Goal: Information Seeking & Learning: Find specific page/section

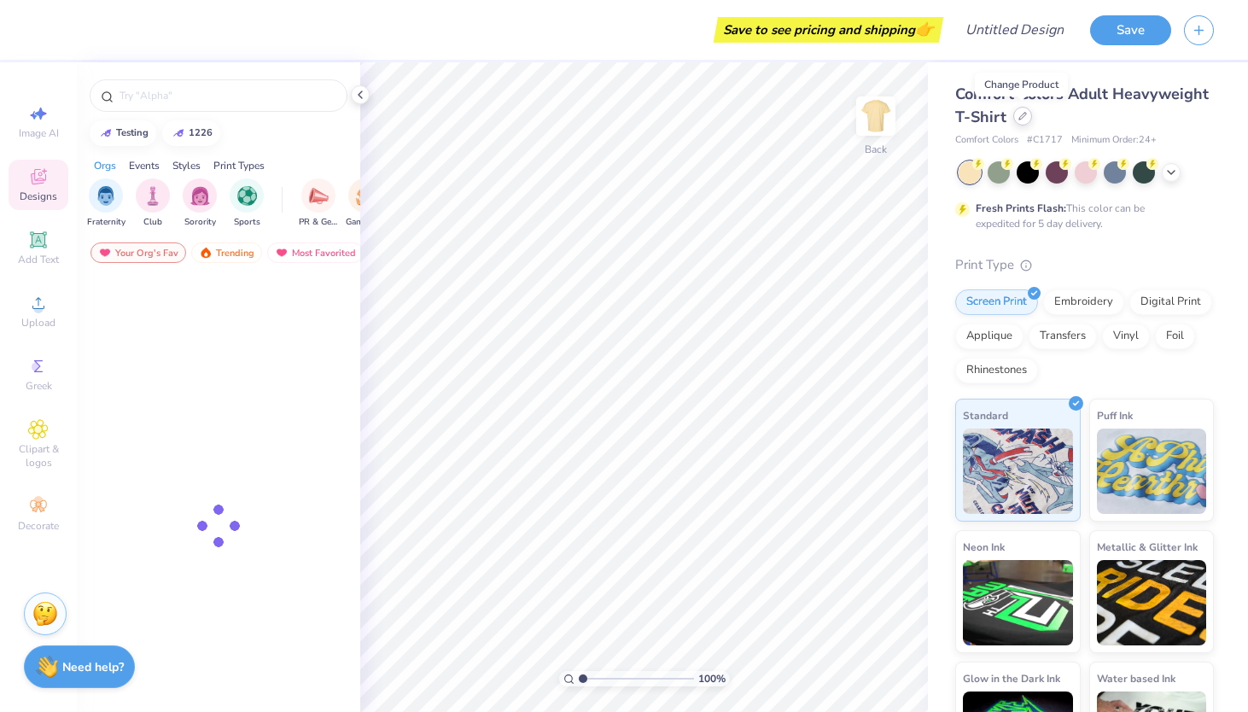
click at [1021, 122] on div at bounding box center [1023, 116] width 19 height 19
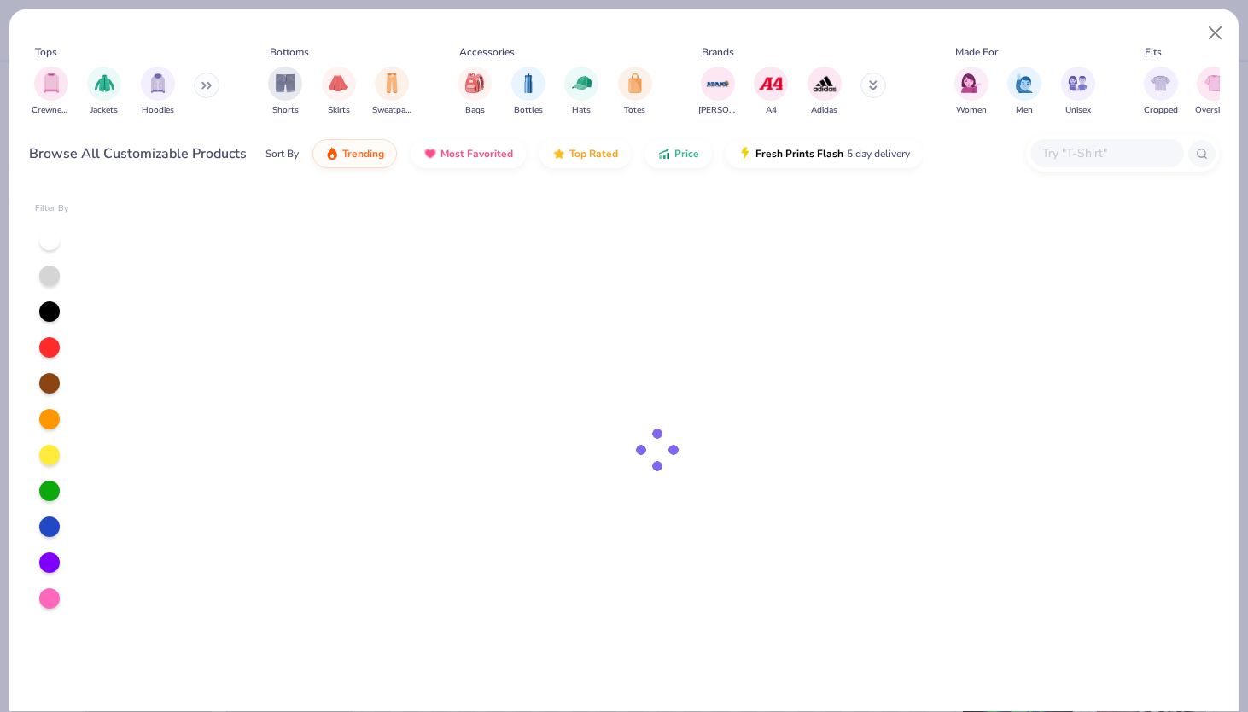
click at [1057, 167] on div at bounding box center [1108, 153] width 154 height 28
paste input "1376702"
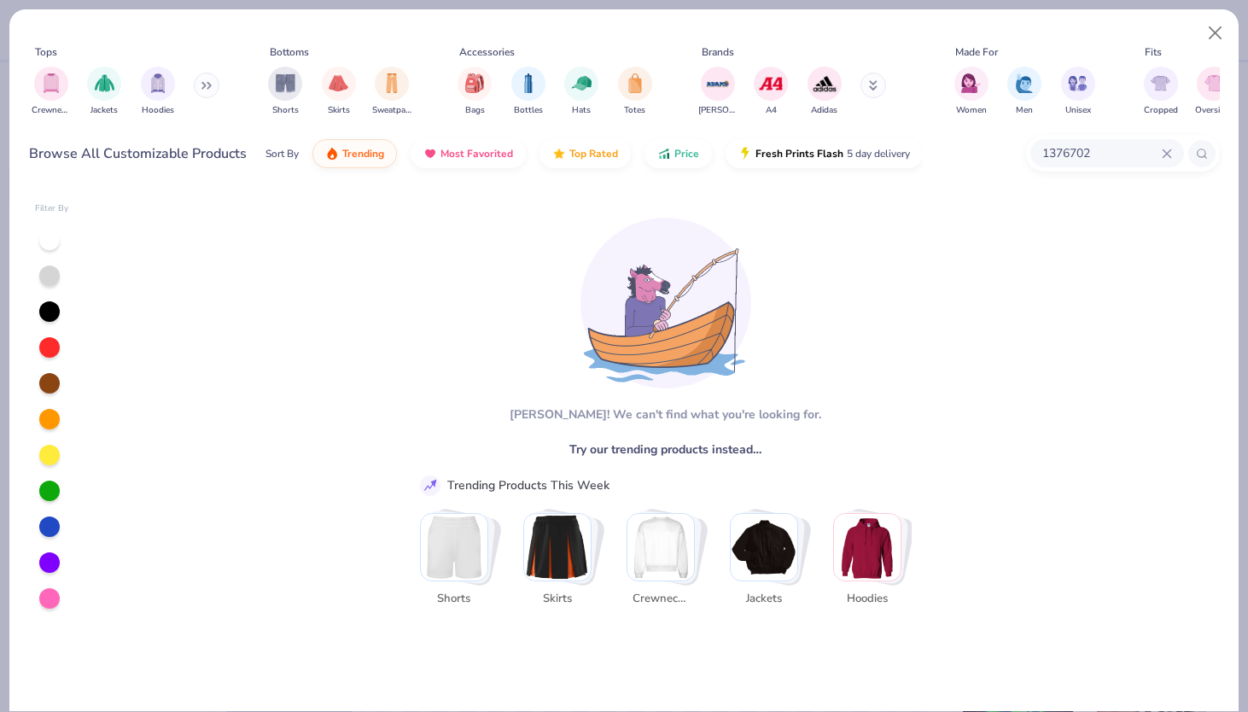
click at [1210, 158] on div at bounding box center [1202, 153] width 27 height 27
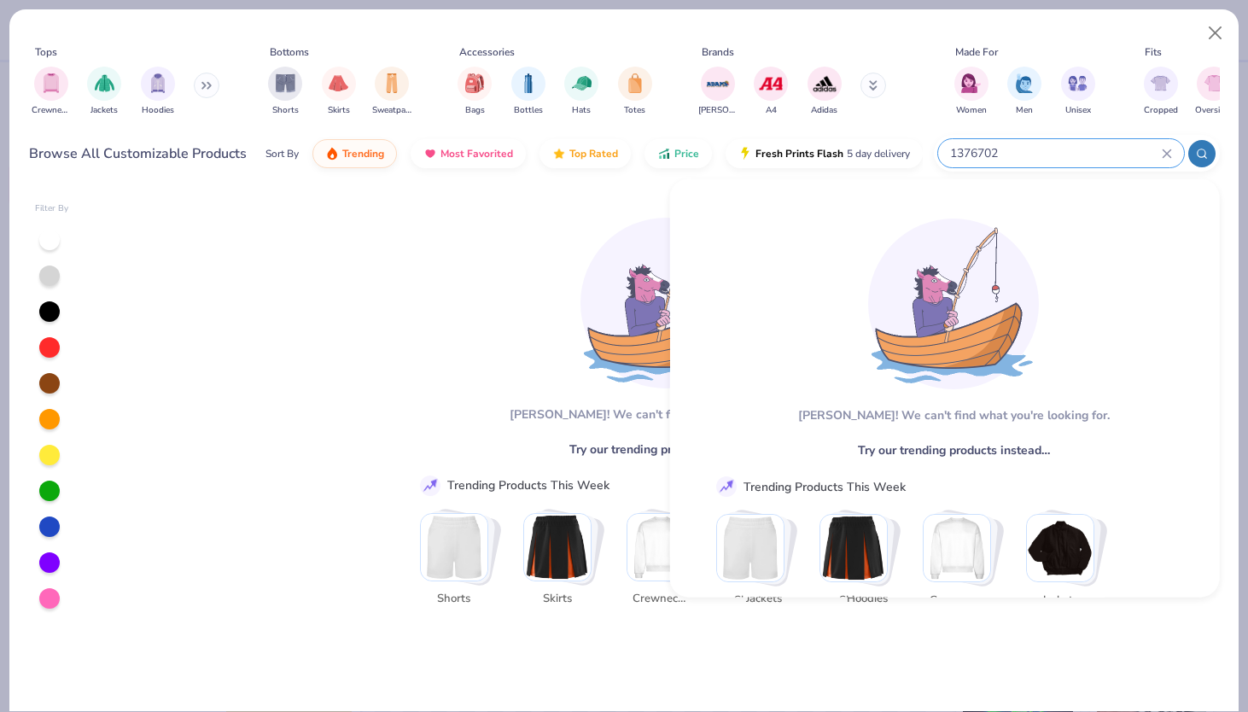
click at [981, 150] on input "1376702" at bounding box center [1055, 153] width 213 height 20
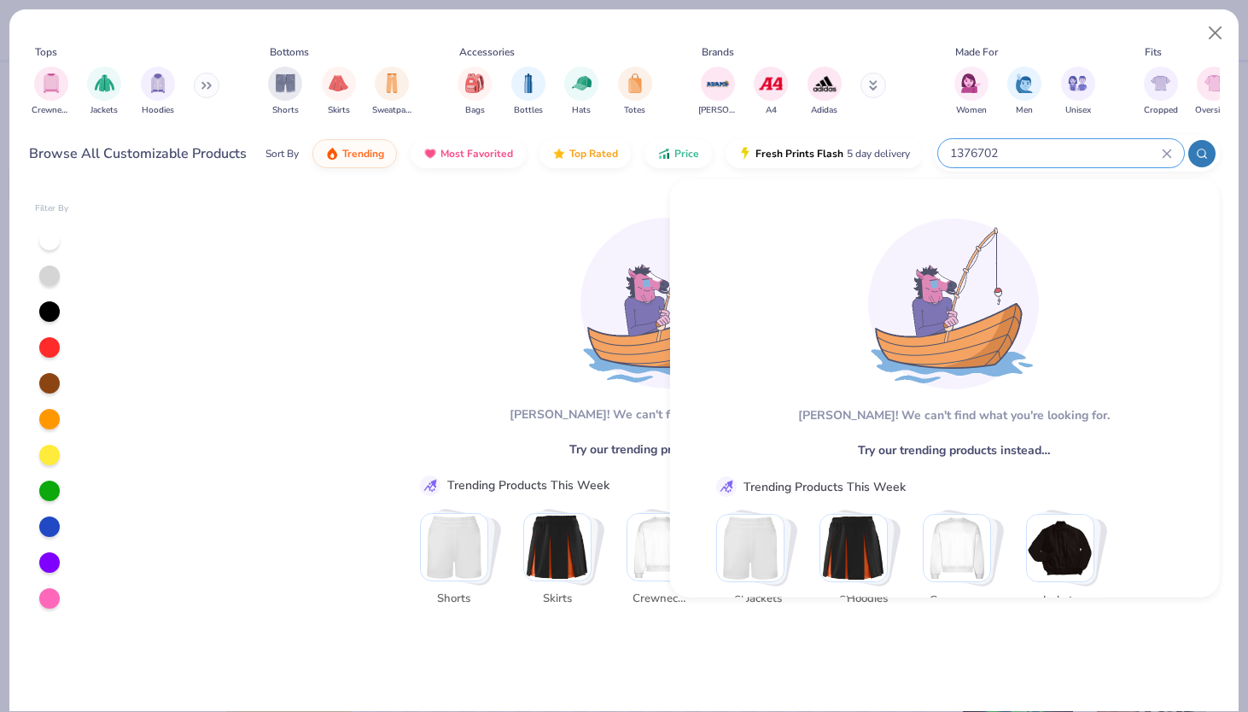
click at [981, 150] on input "1376702" at bounding box center [1055, 153] width 213 height 20
type input "1"
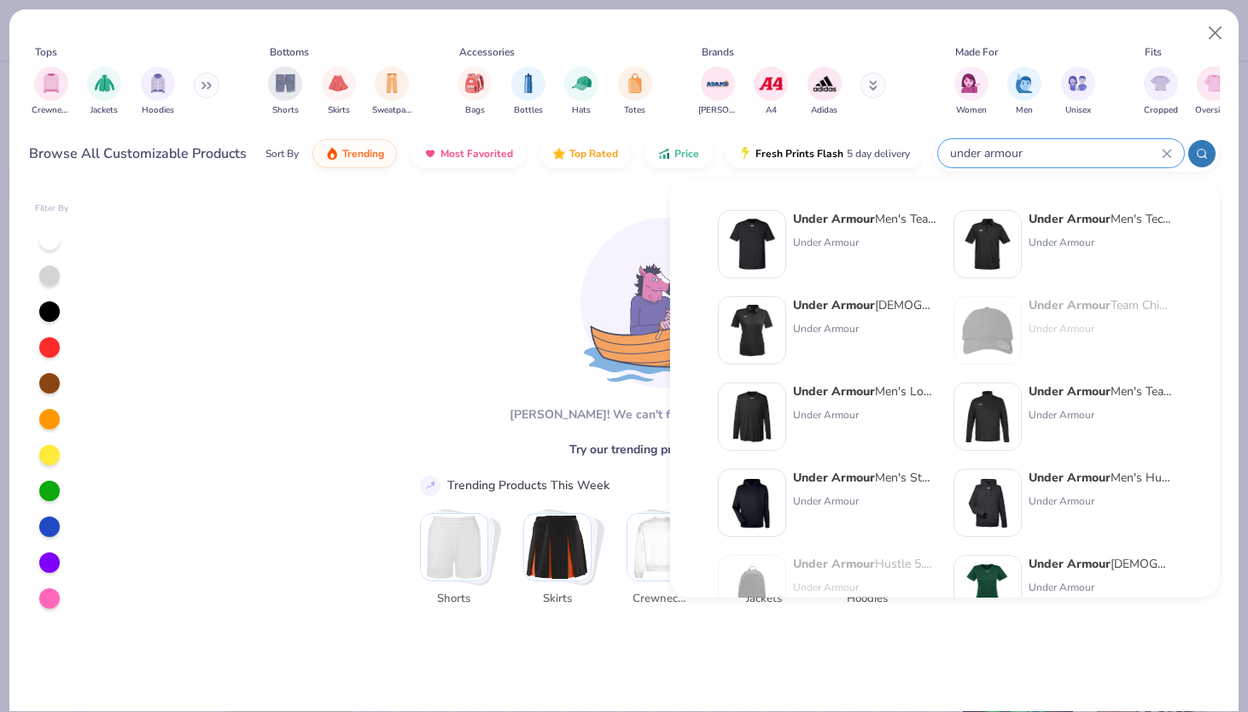
type input "under armour"
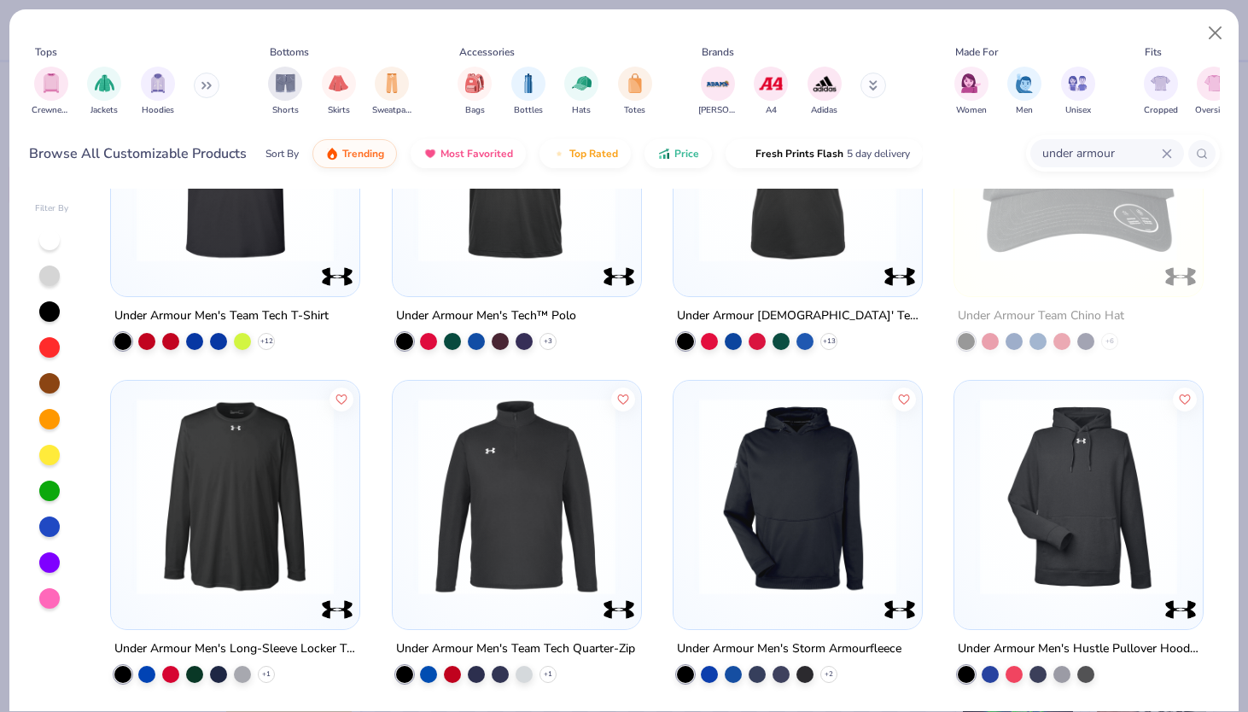
scroll to position [146, 0]
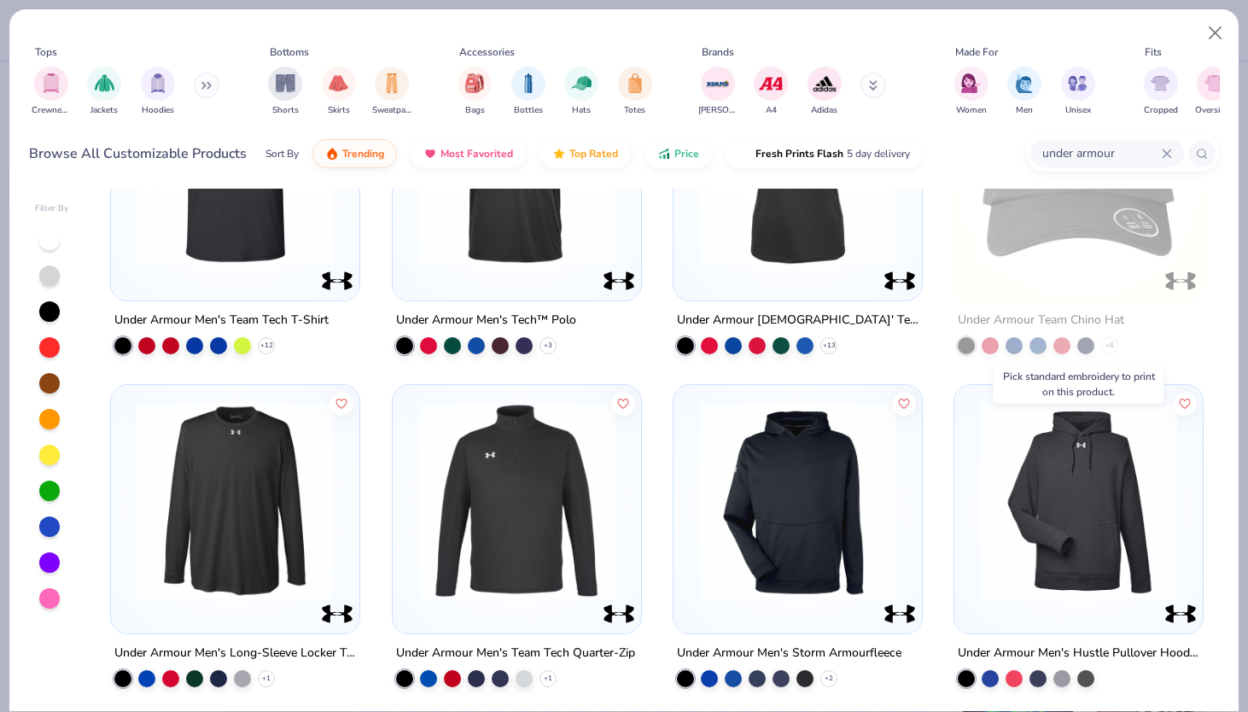
click at [1074, 271] on div at bounding box center [1078, 172] width 231 height 223
click at [1080, 260] on img at bounding box center [1079, 167] width 214 height 197
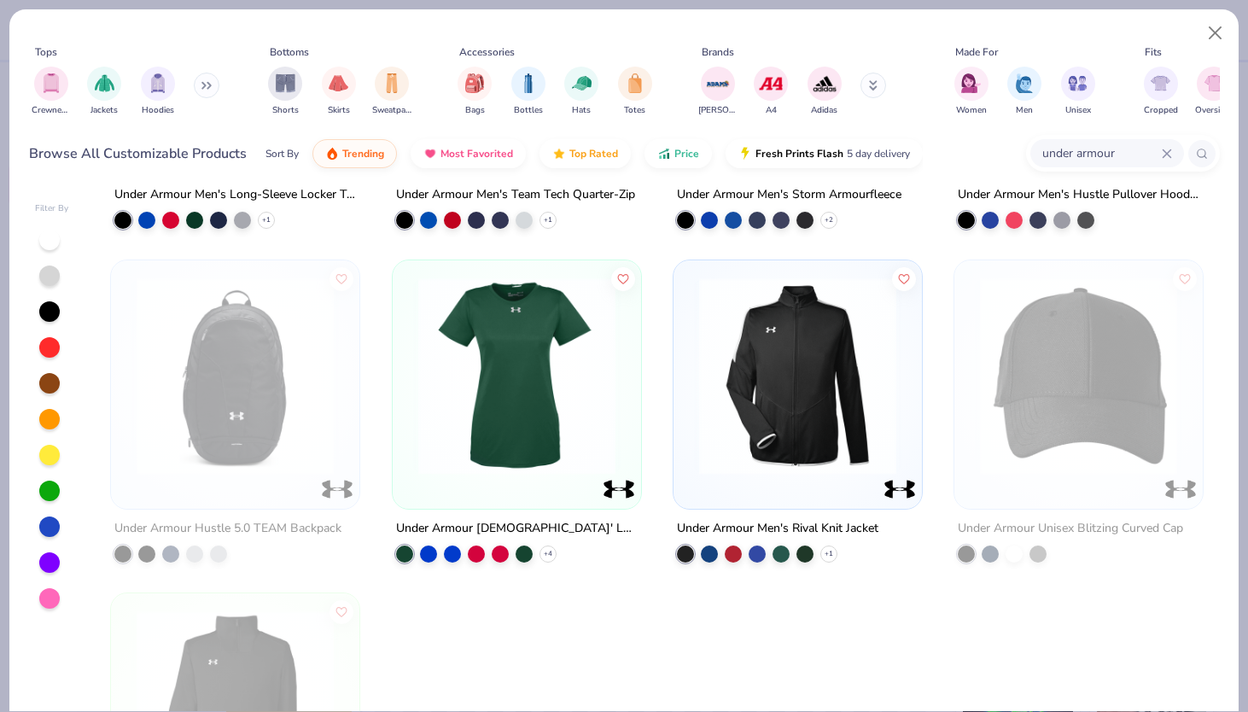
scroll to position [594, 0]
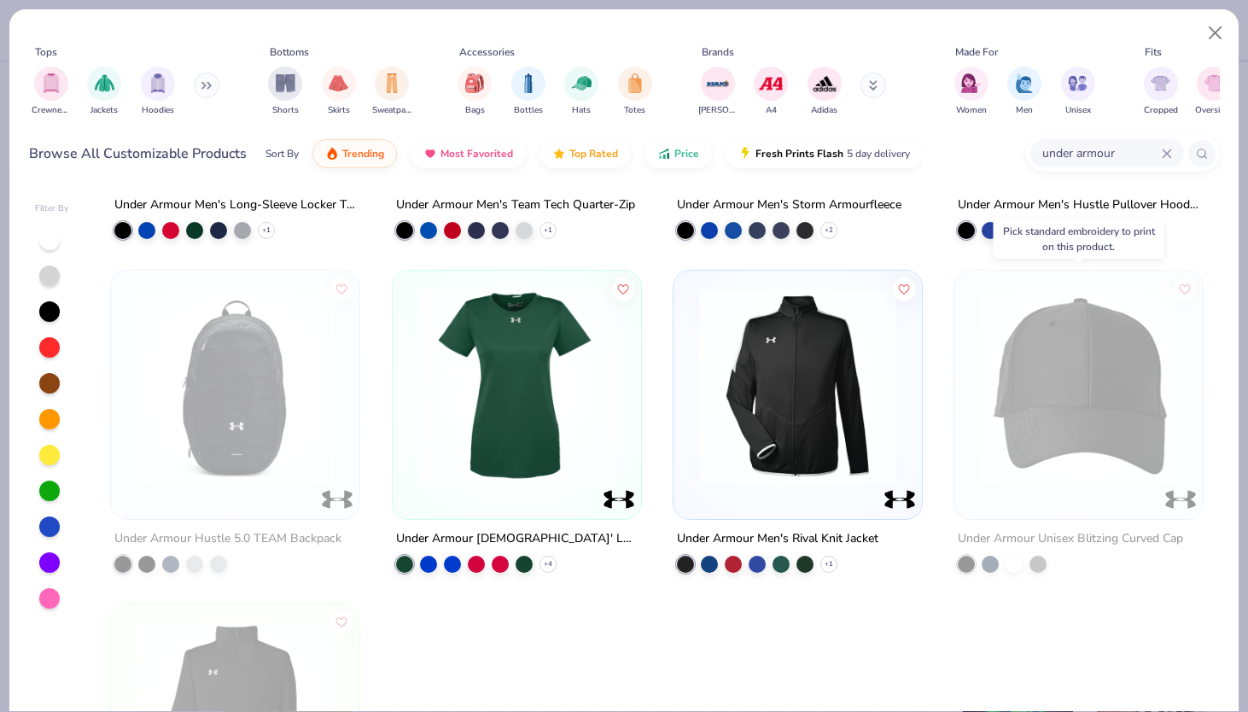
click at [1198, 471] on div at bounding box center [1079, 394] width 248 height 248
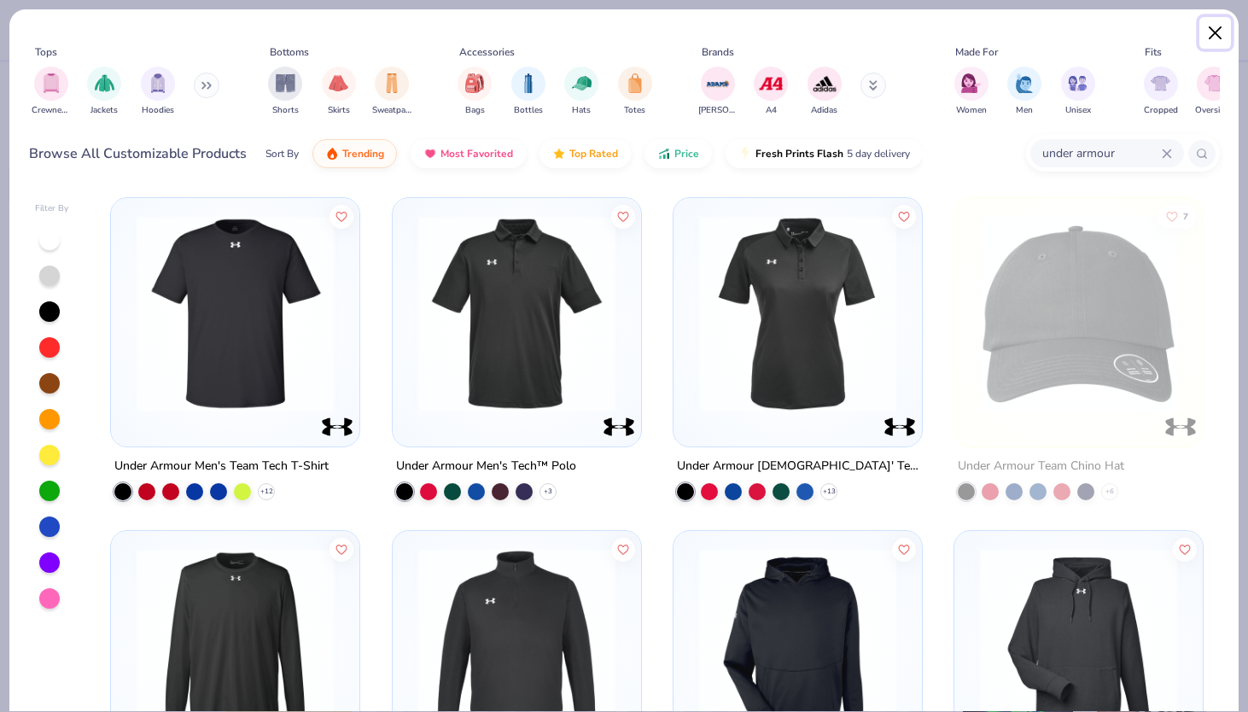
click at [1212, 30] on button "Close" at bounding box center [1216, 33] width 32 height 32
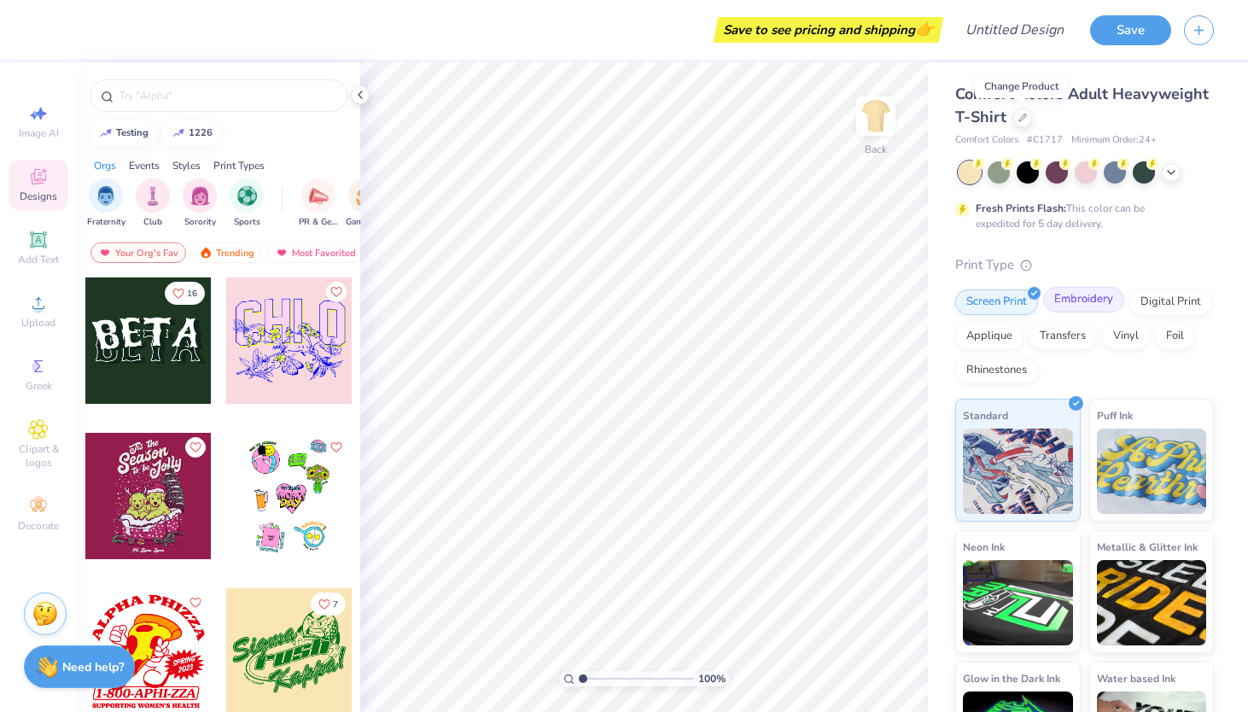
click at [1090, 296] on div "Embroidery" at bounding box center [1083, 300] width 81 height 26
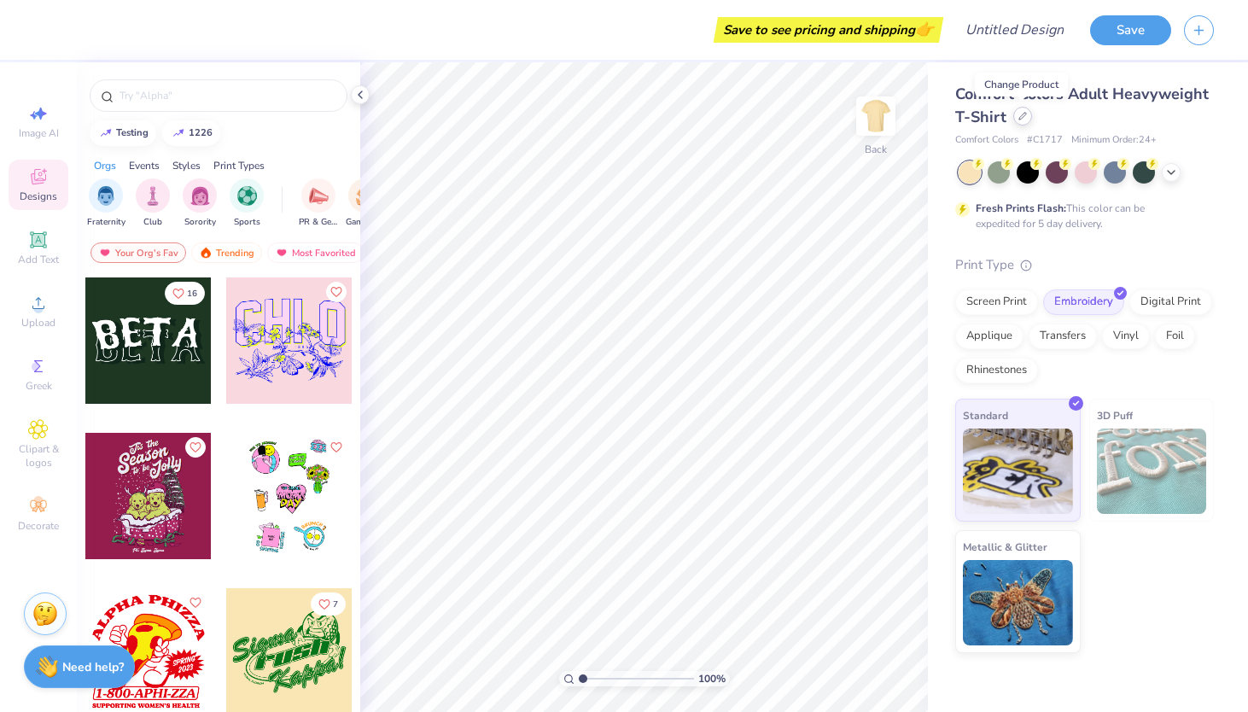
click at [1020, 118] on icon at bounding box center [1023, 116] width 7 height 7
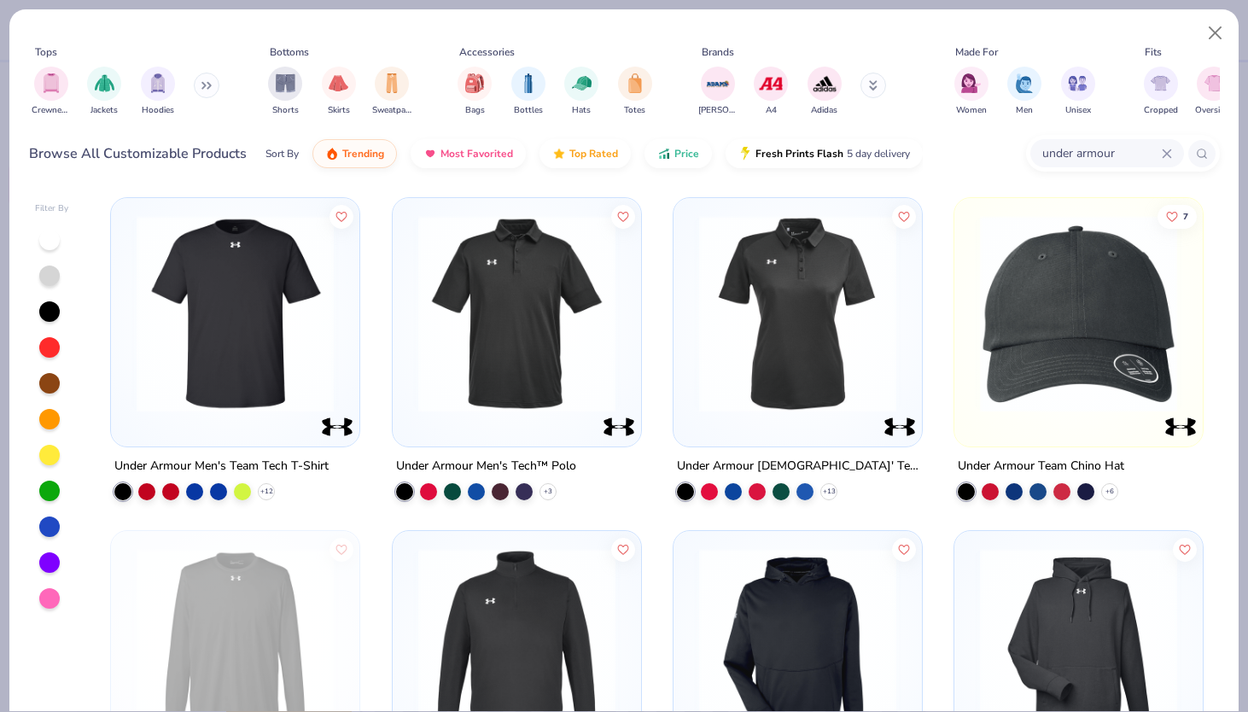
click at [1022, 284] on img at bounding box center [1079, 313] width 214 height 197
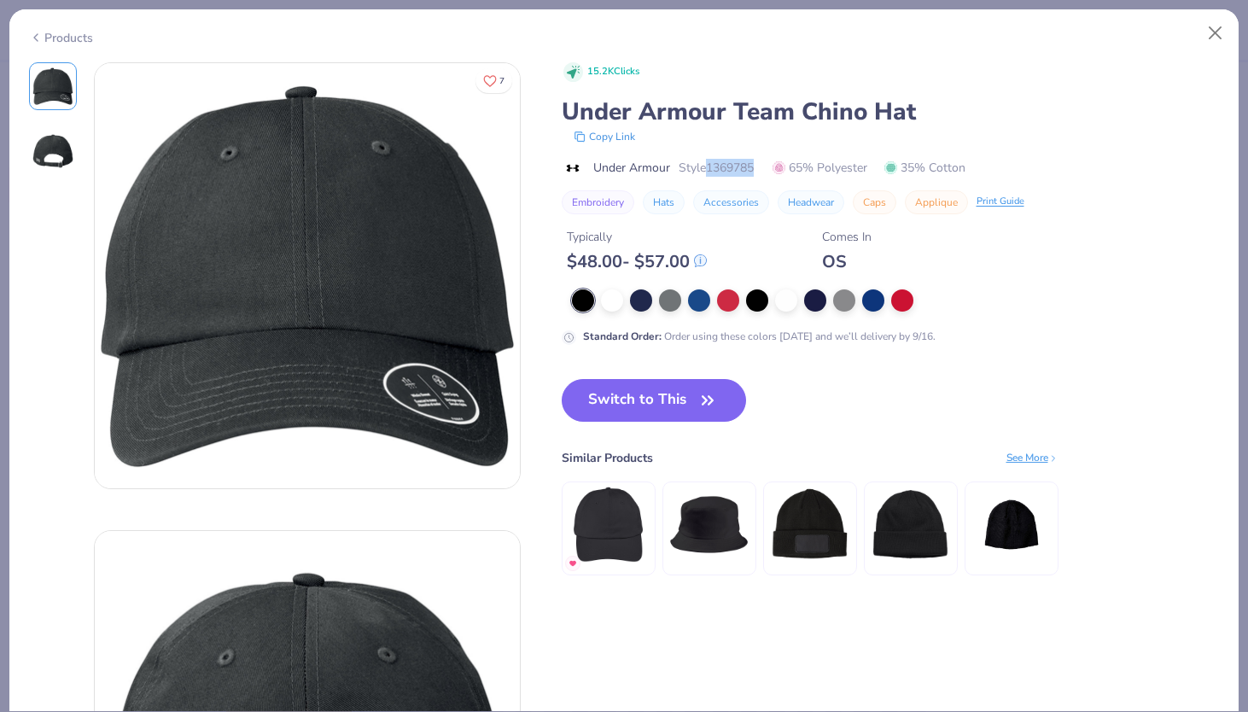
drag, startPoint x: 712, startPoint y: 163, endPoint x: 769, endPoint y: 163, distance: 56.4
click at [769, 163] on div "Under Armour Style 1369785 65% Polyester 35% Cotton" at bounding box center [891, 168] width 658 height 18
click at [1218, 38] on button "Close" at bounding box center [1216, 33] width 32 height 32
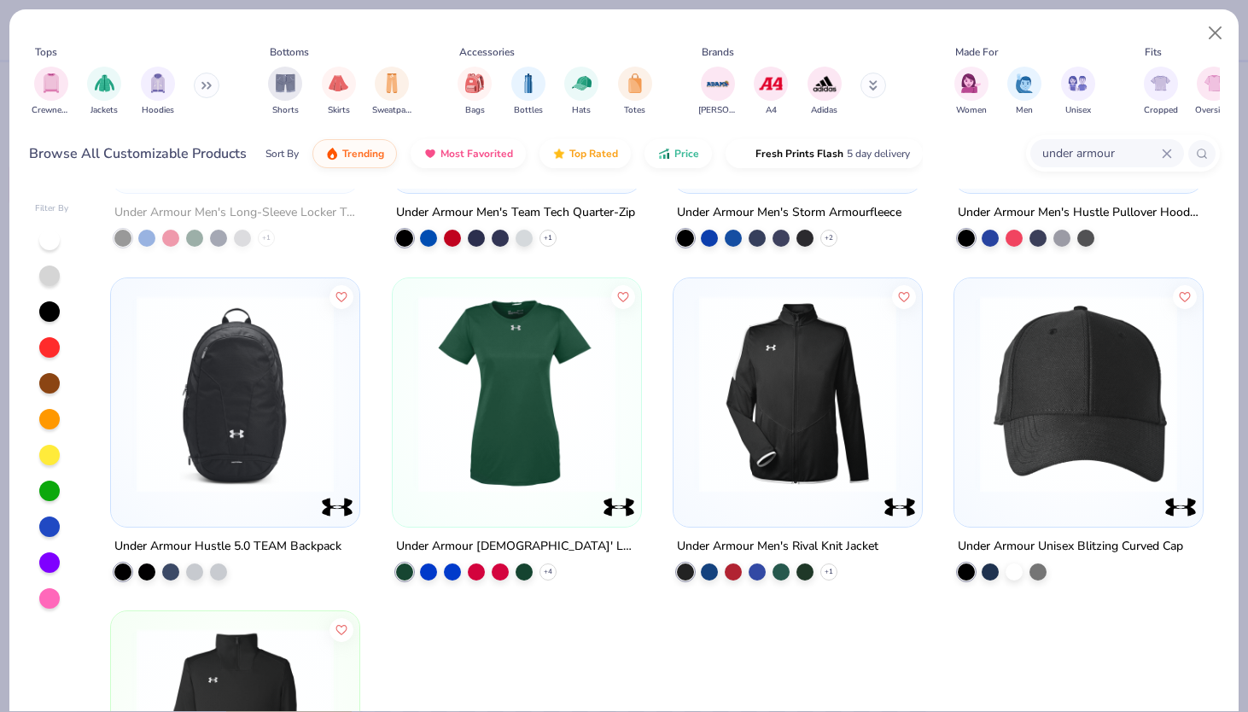
scroll to position [627, 0]
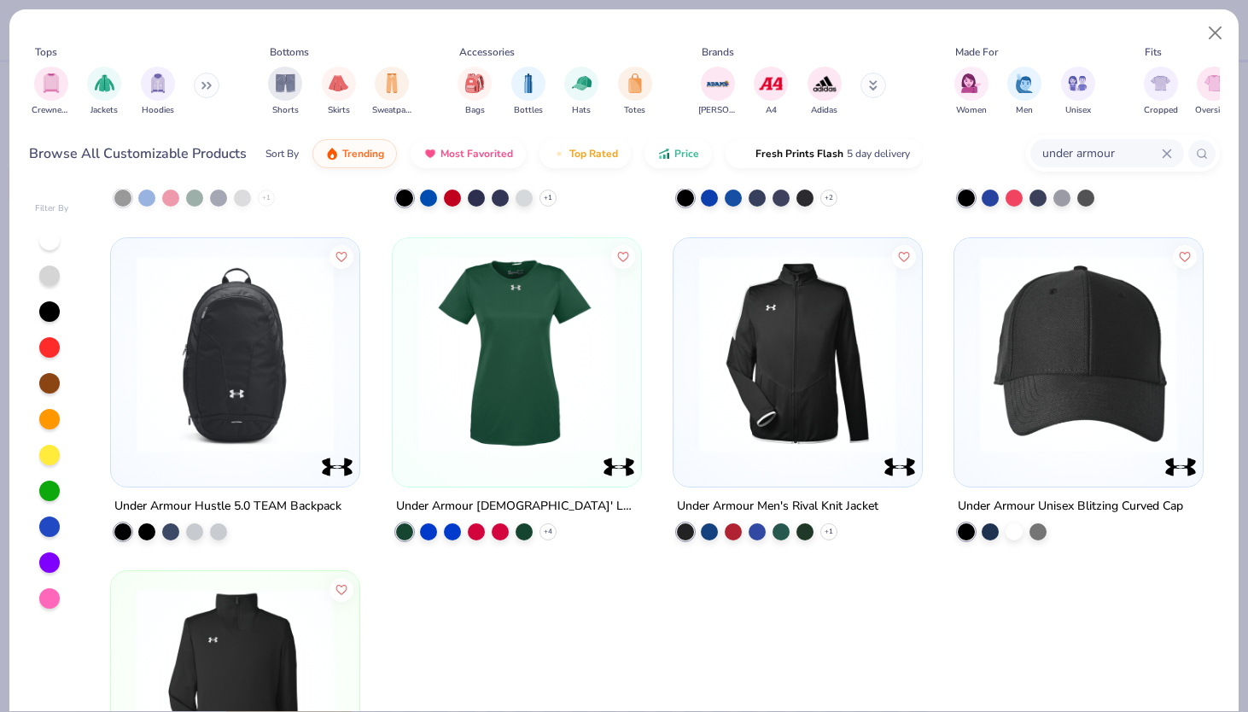
click at [1038, 398] on img at bounding box center [1079, 352] width 214 height 197
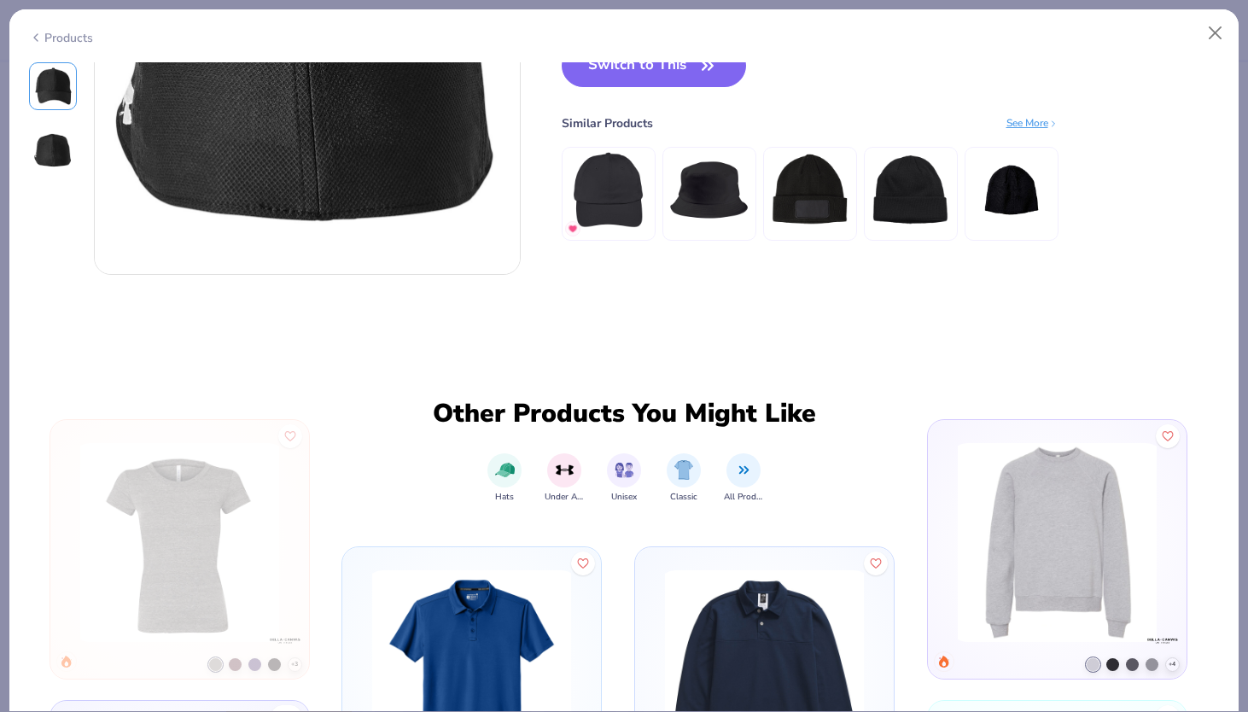
scroll to position [606, 0]
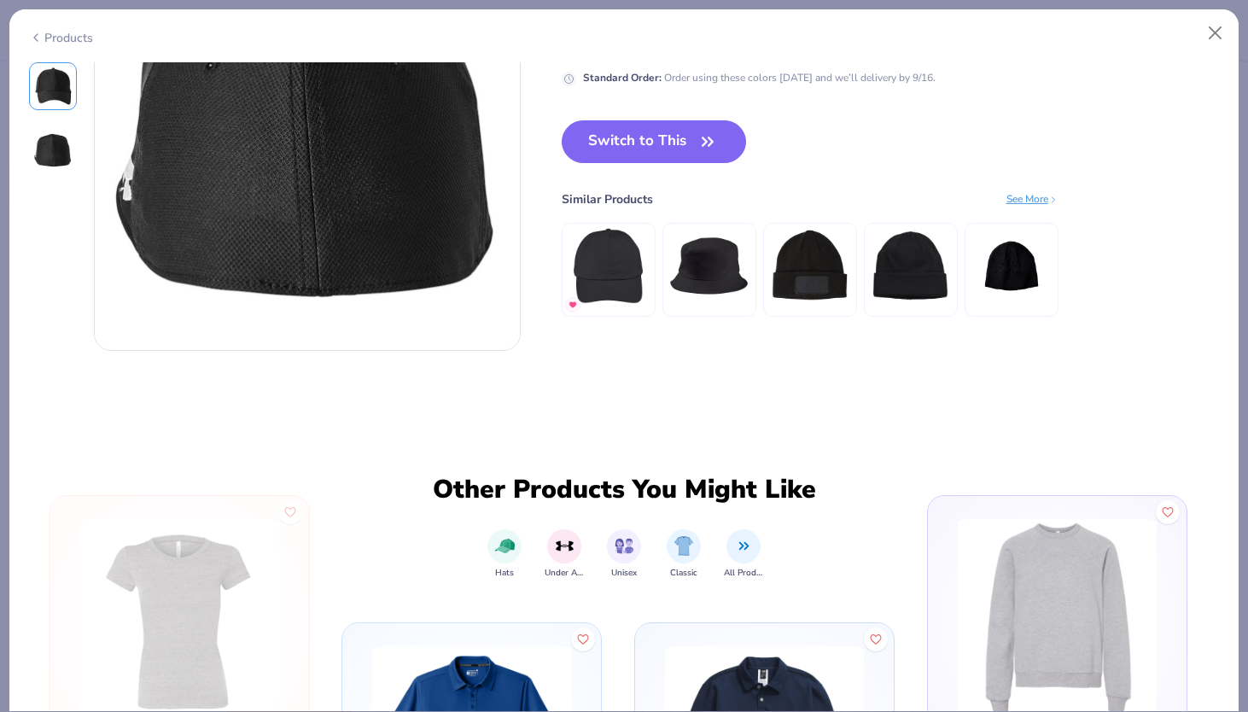
click at [710, 278] on img at bounding box center [709, 265] width 81 height 81
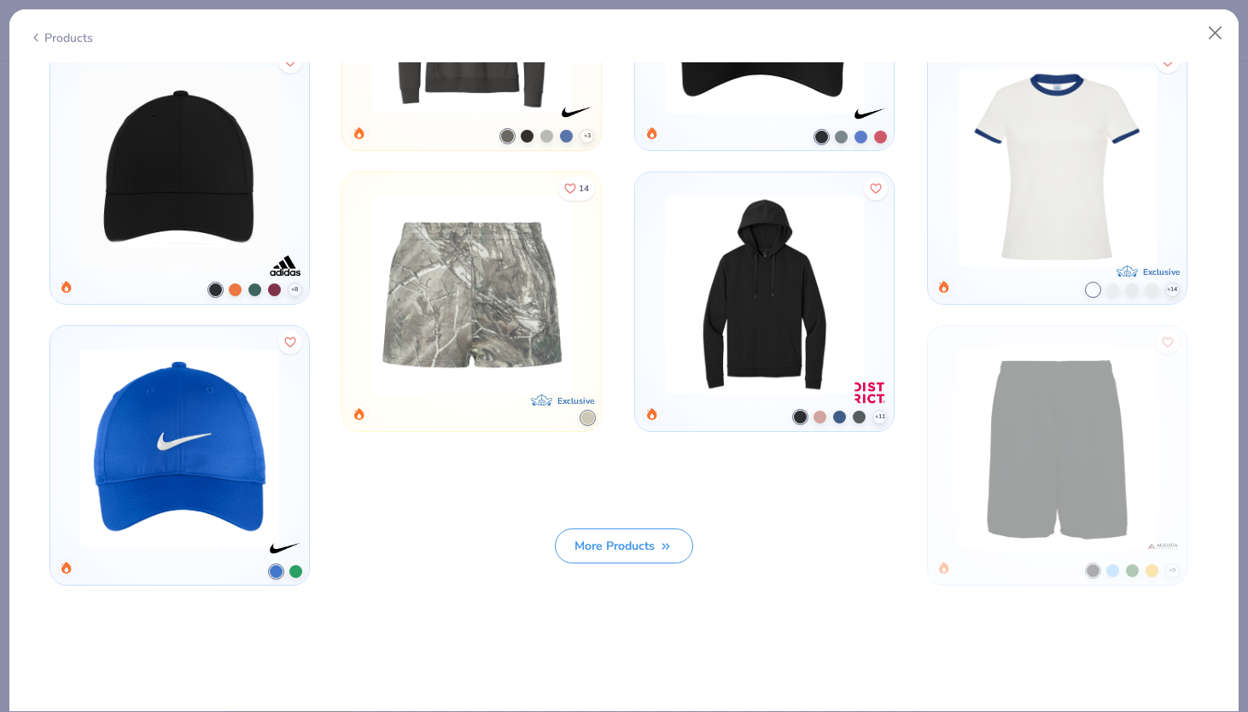
scroll to position [1635, 0]
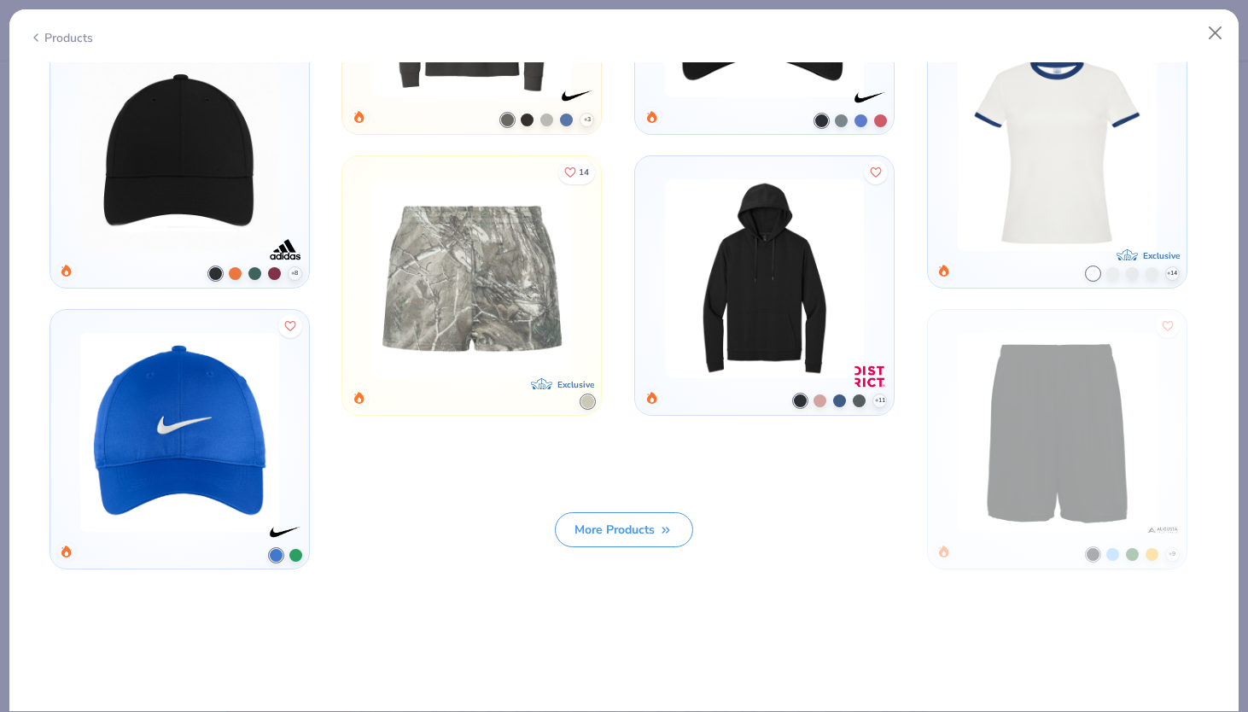
click at [665, 518] on button "More Products" at bounding box center [624, 529] width 138 height 35
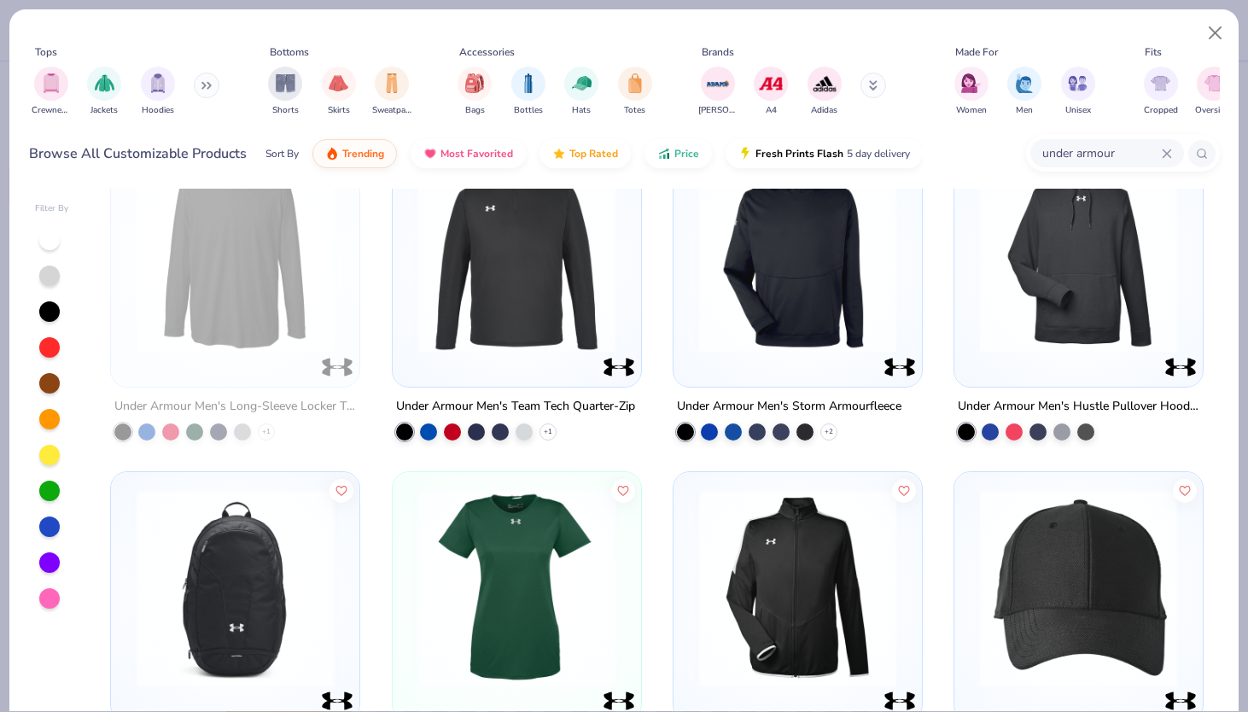
scroll to position [571, 0]
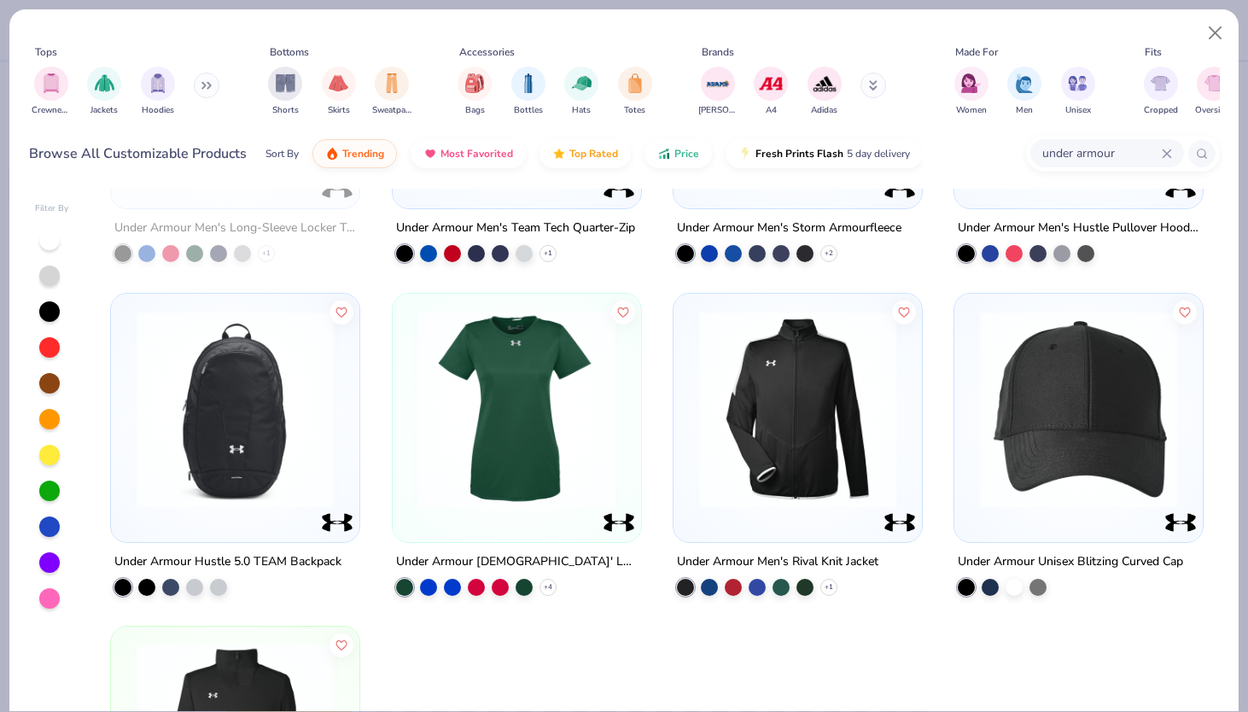
click at [232, 532] on div at bounding box center [235, 417] width 248 height 248
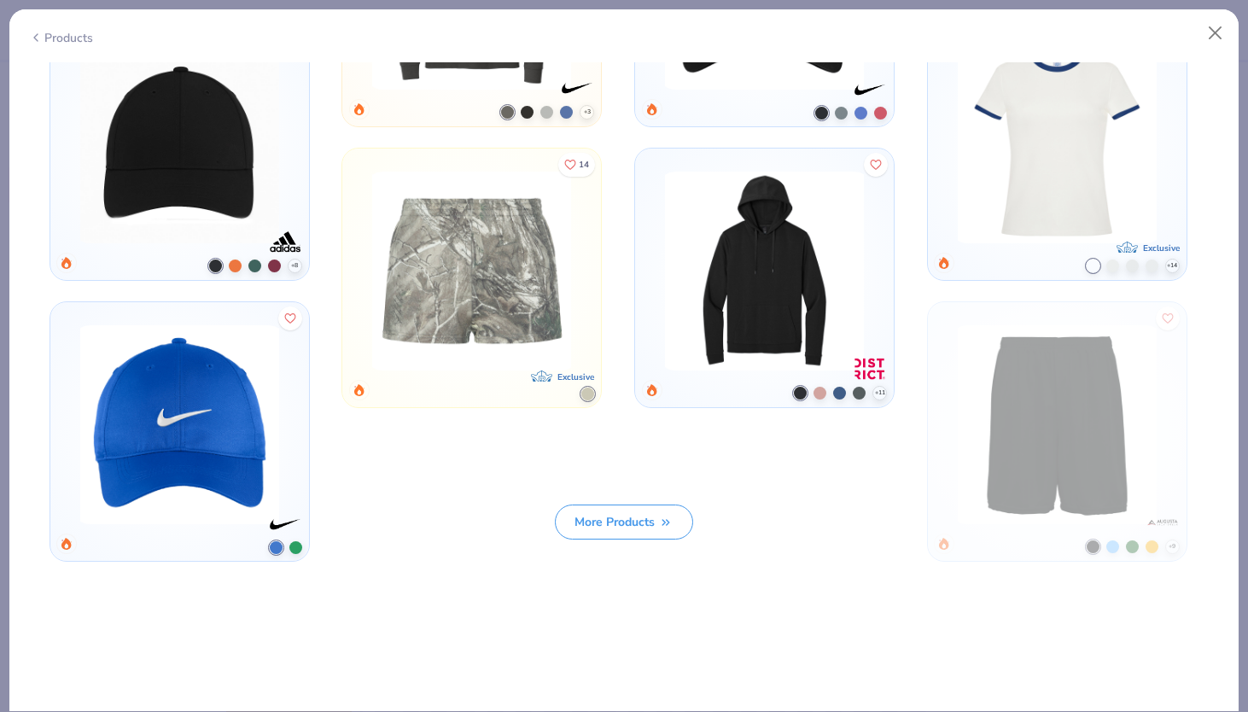
scroll to position [1573, 0]
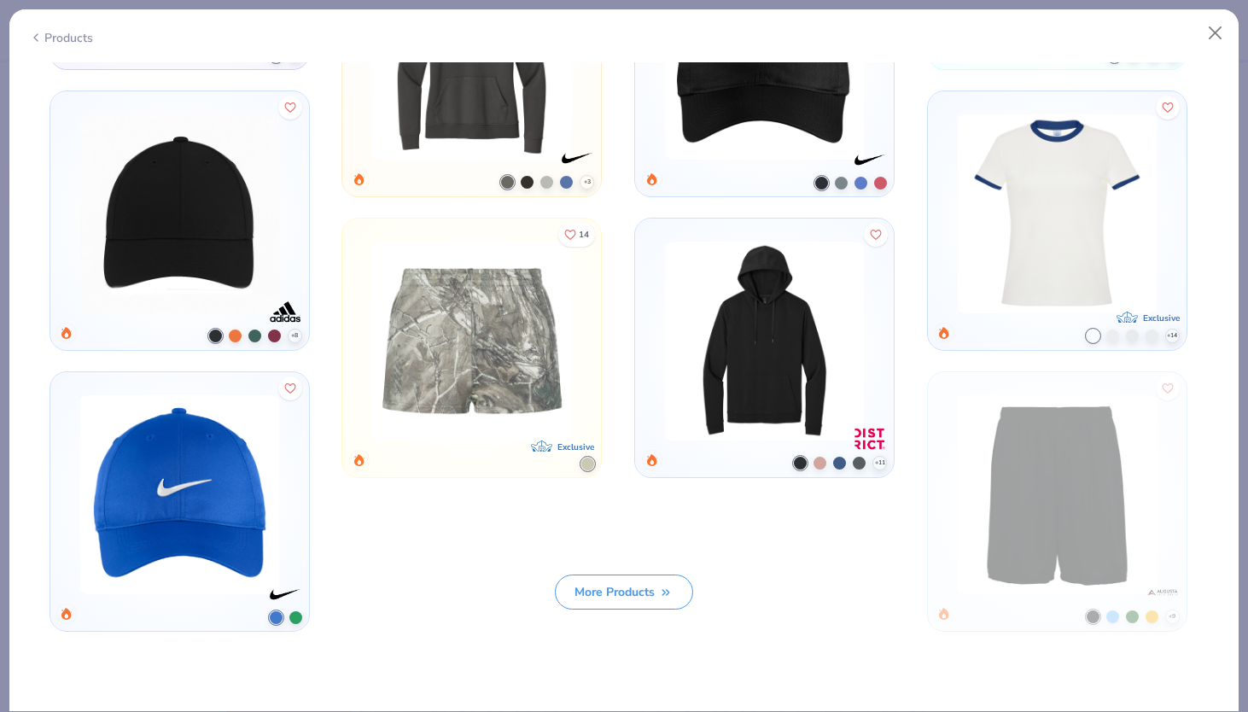
click at [780, 86] on img at bounding box center [764, 60] width 213 height 199
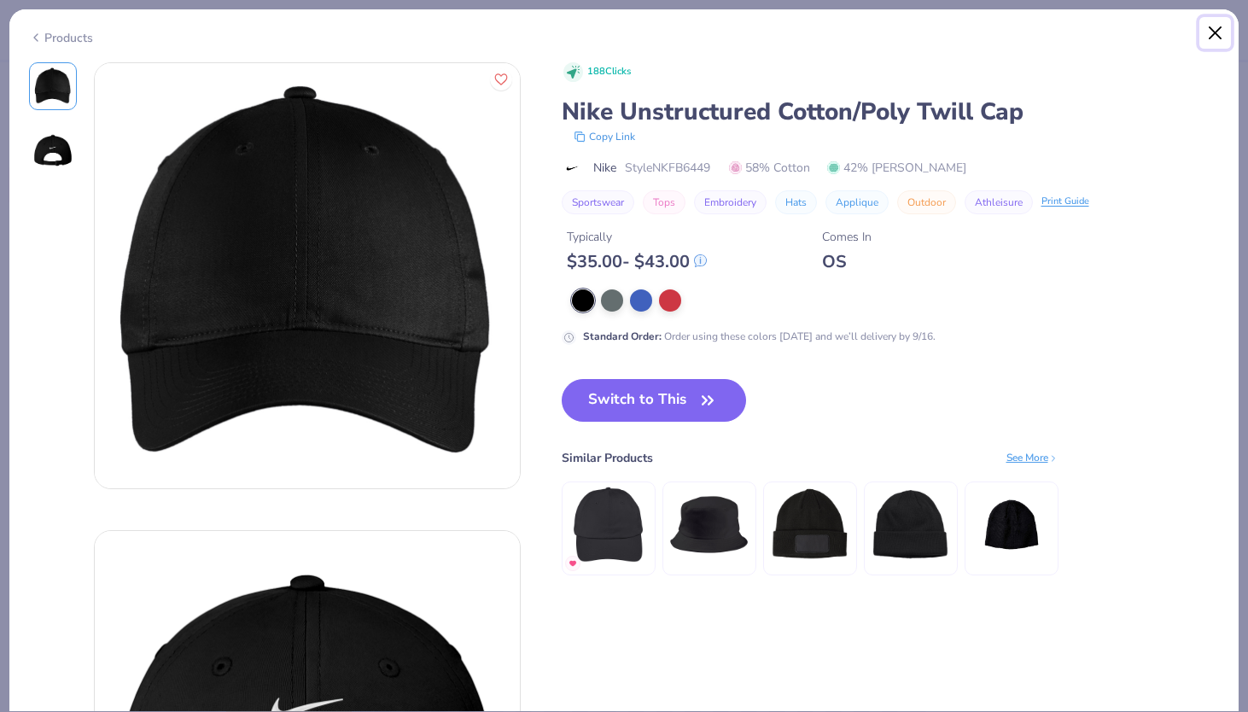
click at [1213, 34] on button "Close" at bounding box center [1216, 33] width 32 height 32
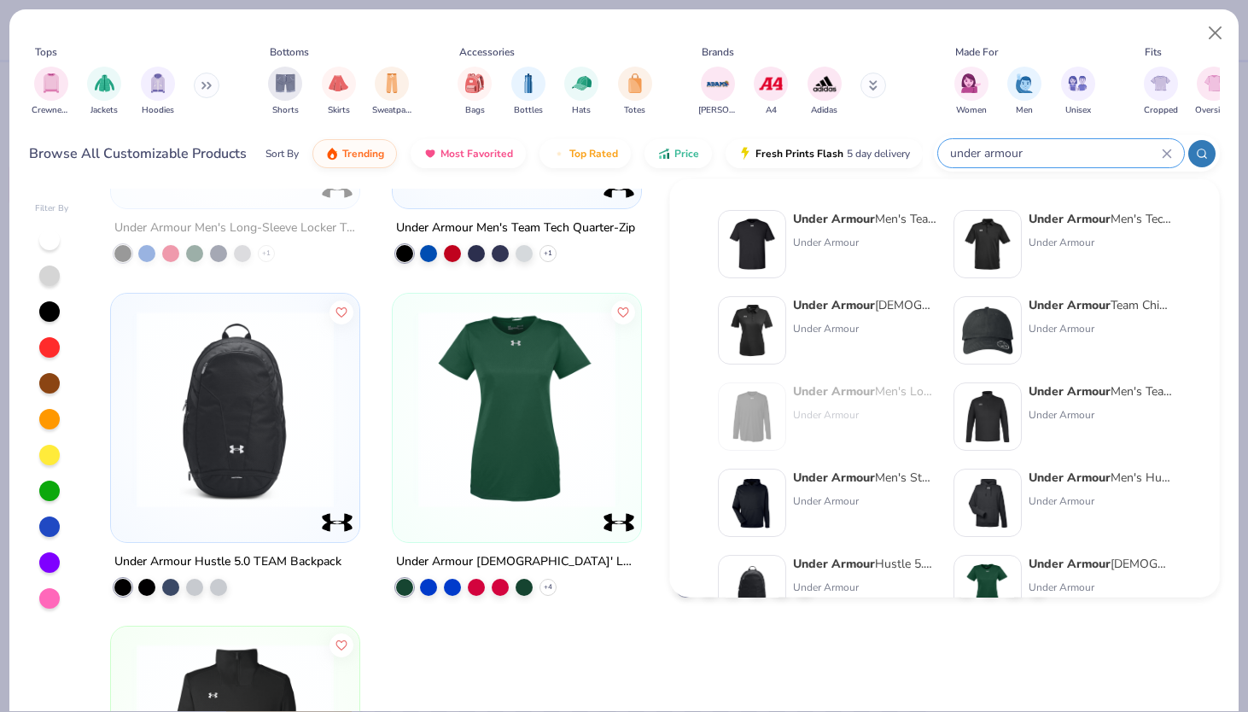
click at [1071, 154] on input "under armour" at bounding box center [1055, 153] width 213 height 20
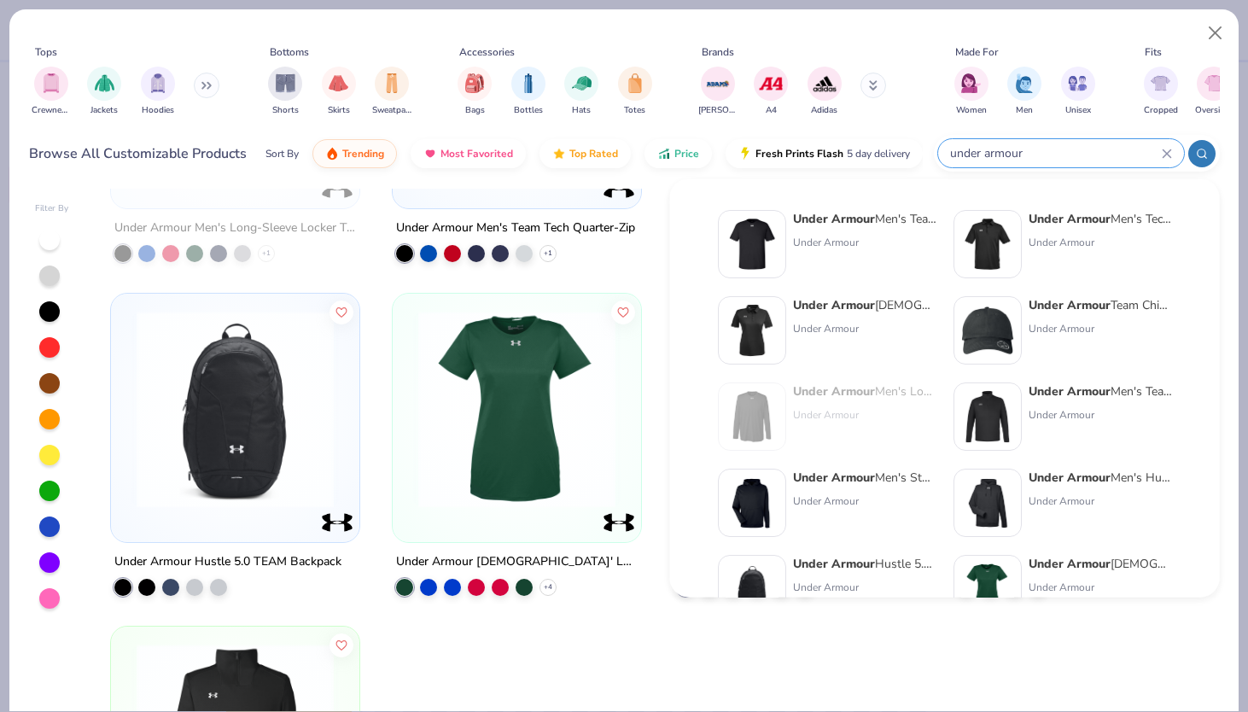
click at [1071, 154] on input "under armour" at bounding box center [1055, 153] width 213 height 20
click at [1012, 155] on input "under armour" at bounding box center [1055, 153] width 213 height 20
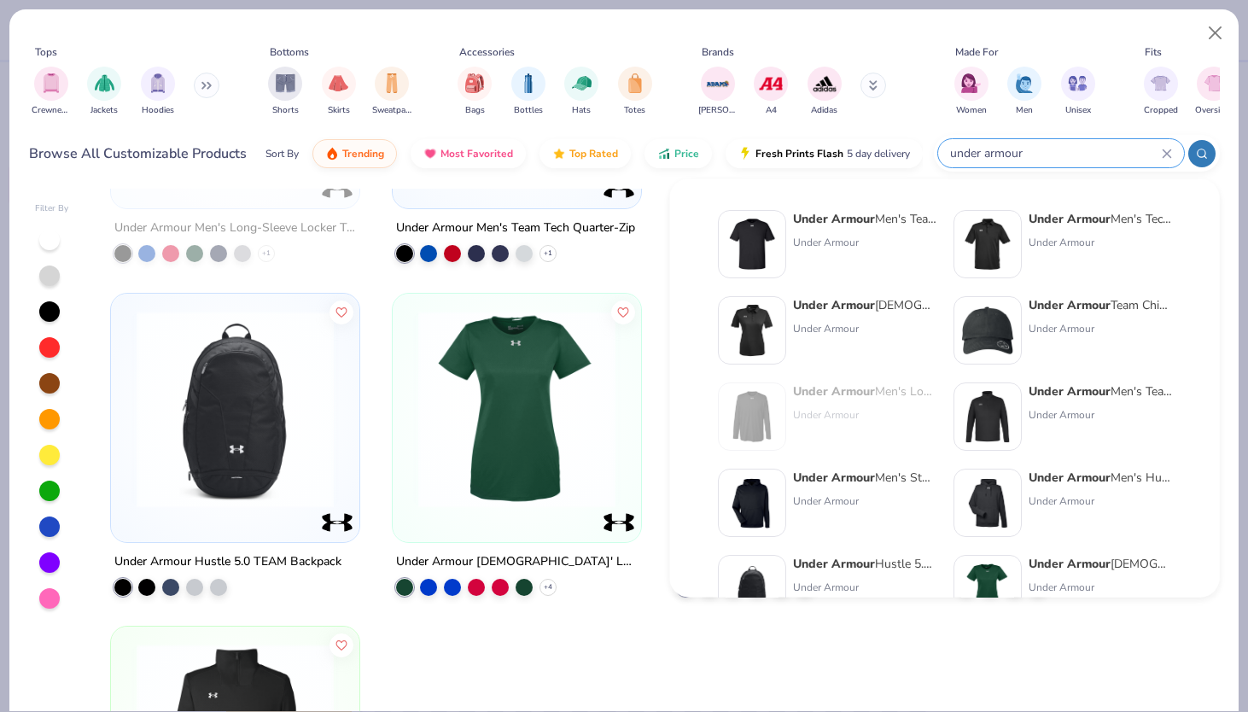
paste input "5511UP"
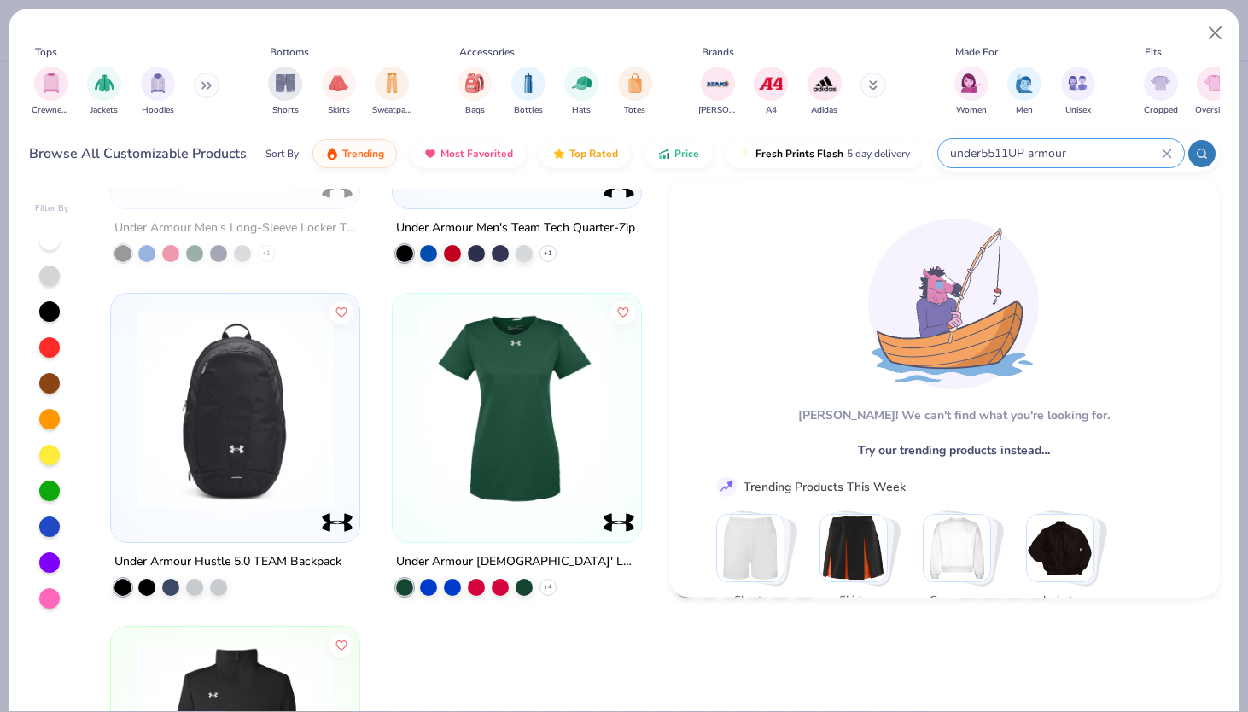
paste input "5511UP"
click at [967, 149] on input "5511UP" at bounding box center [1055, 153] width 213 height 20
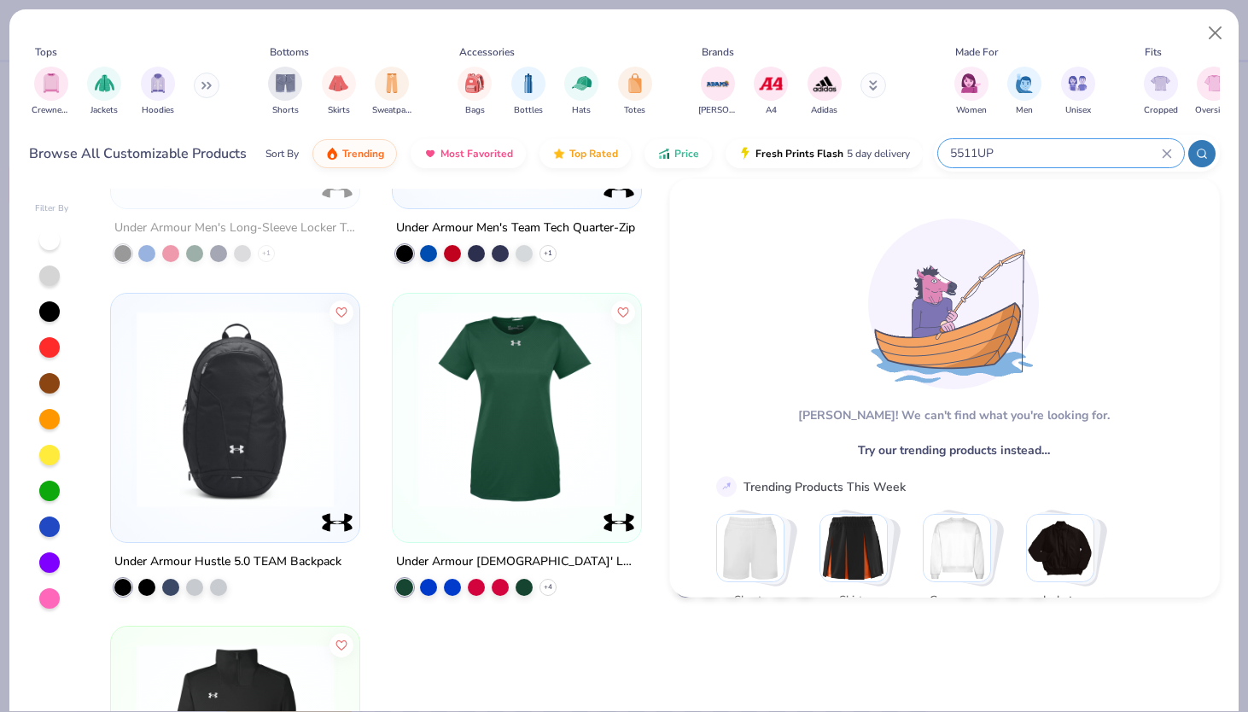
click at [967, 149] on input "5511UP" at bounding box center [1055, 153] width 213 height 20
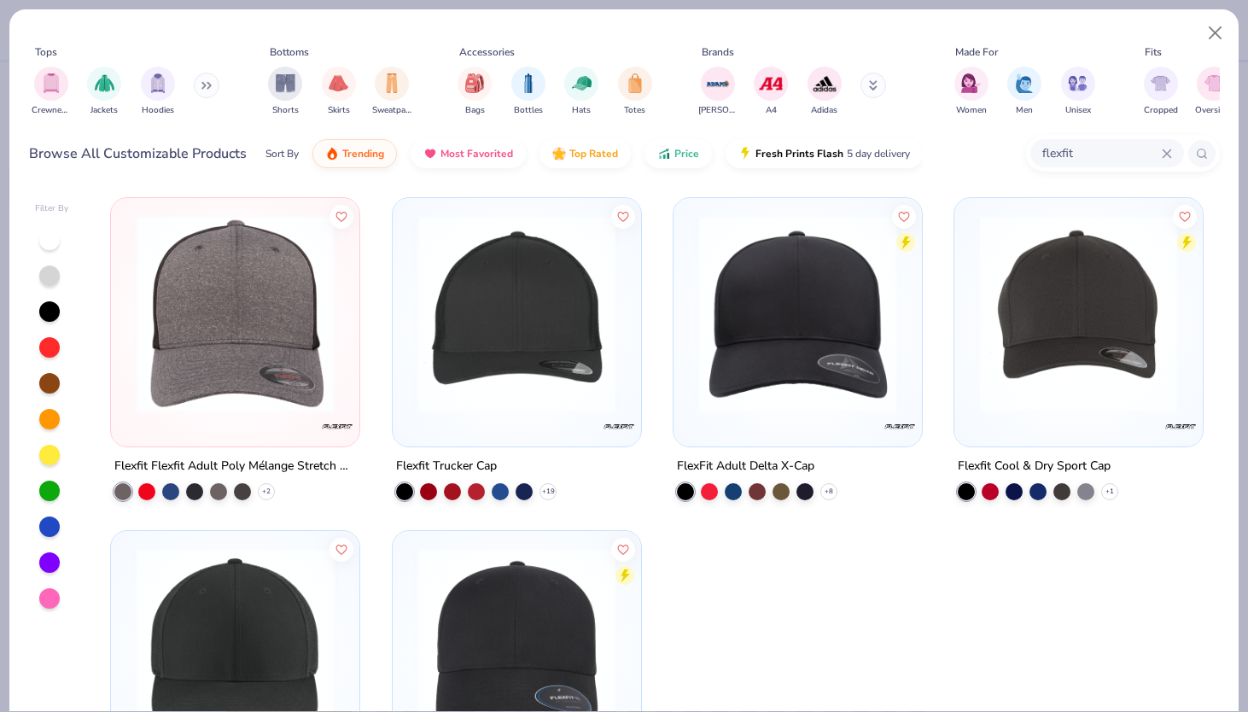
click at [582, 374] on img at bounding box center [517, 313] width 214 height 197
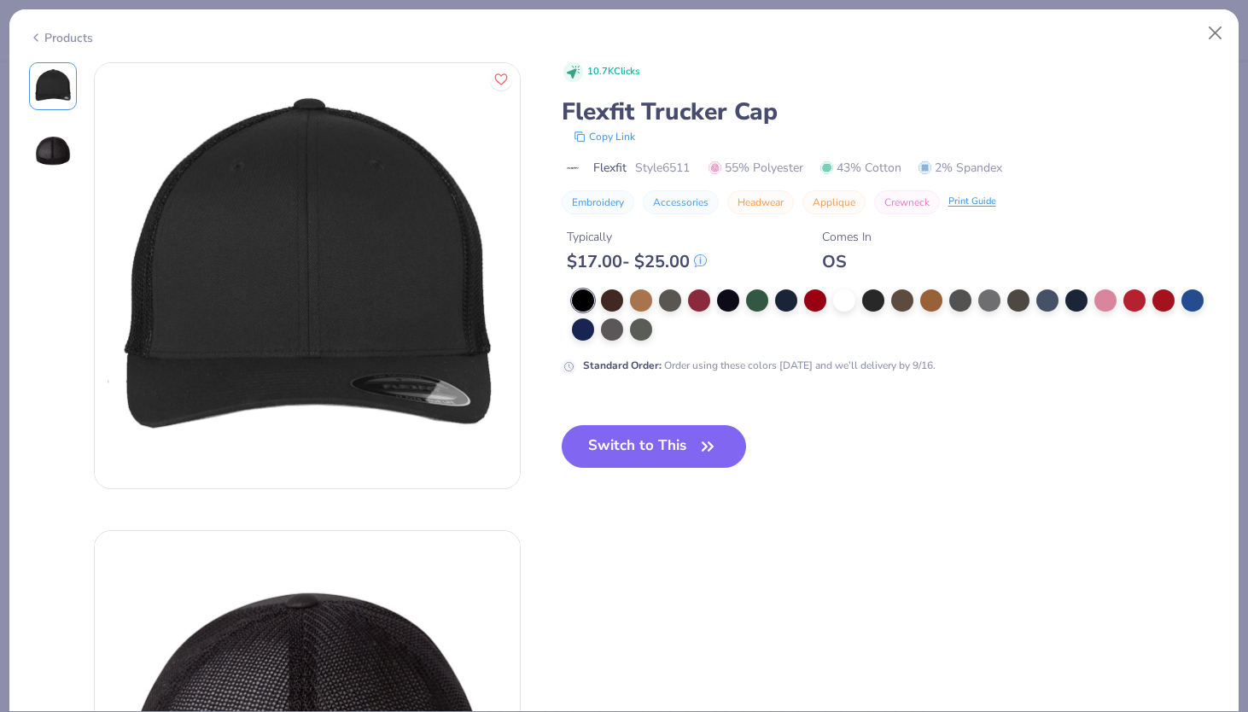
click at [47, 37] on div "Products" at bounding box center [61, 38] width 64 height 18
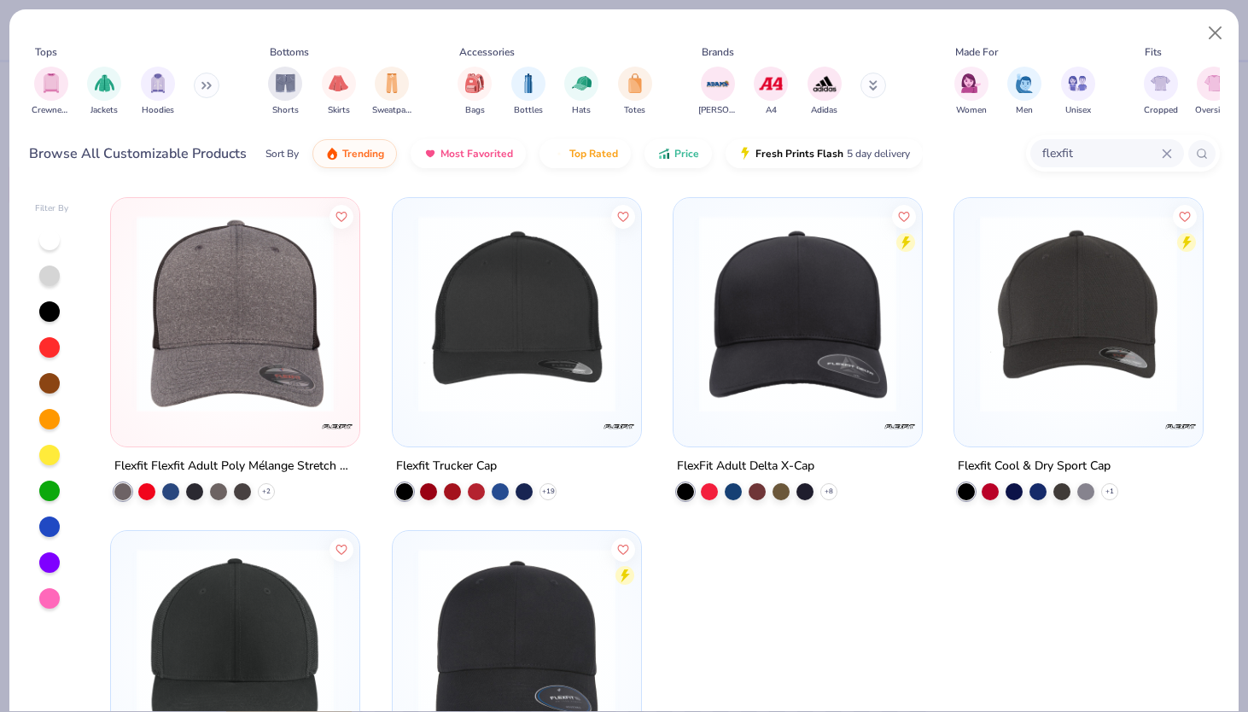
click at [199, 376] on img at bounding box center [235, 313] width 214 height 197
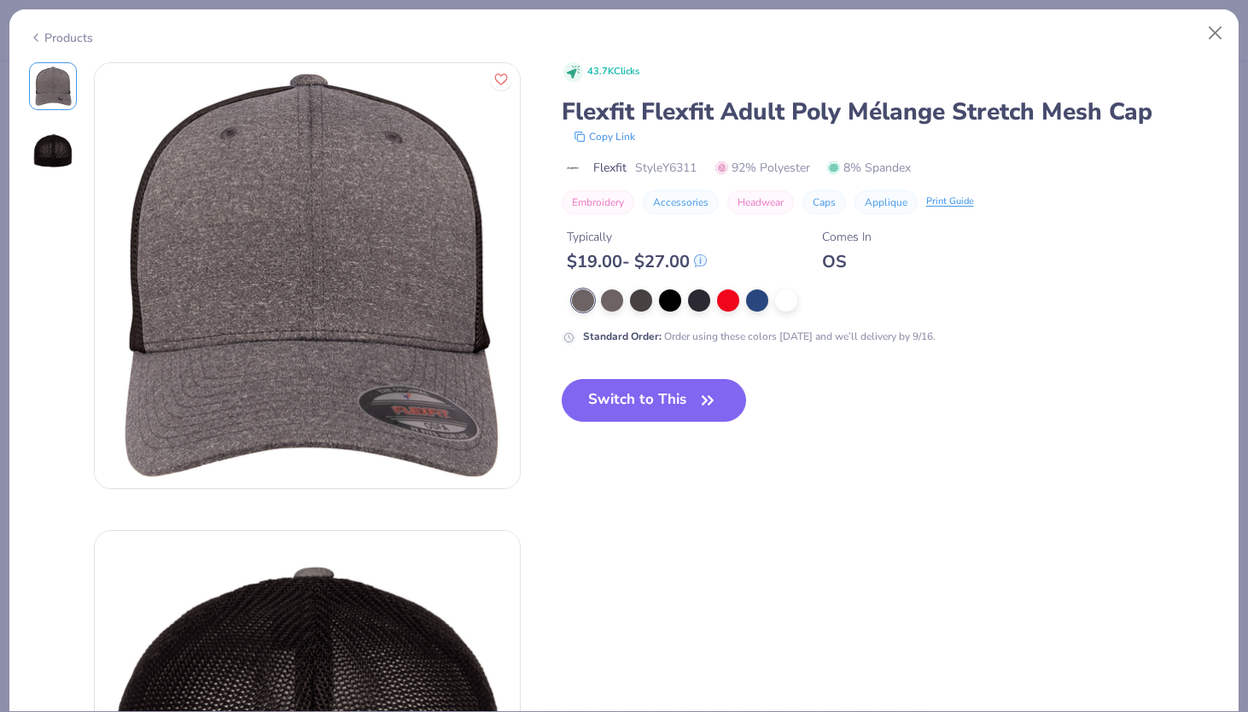
click at [73, 29] on div "Products" at bounding box center [61, 38] width 64 height 18
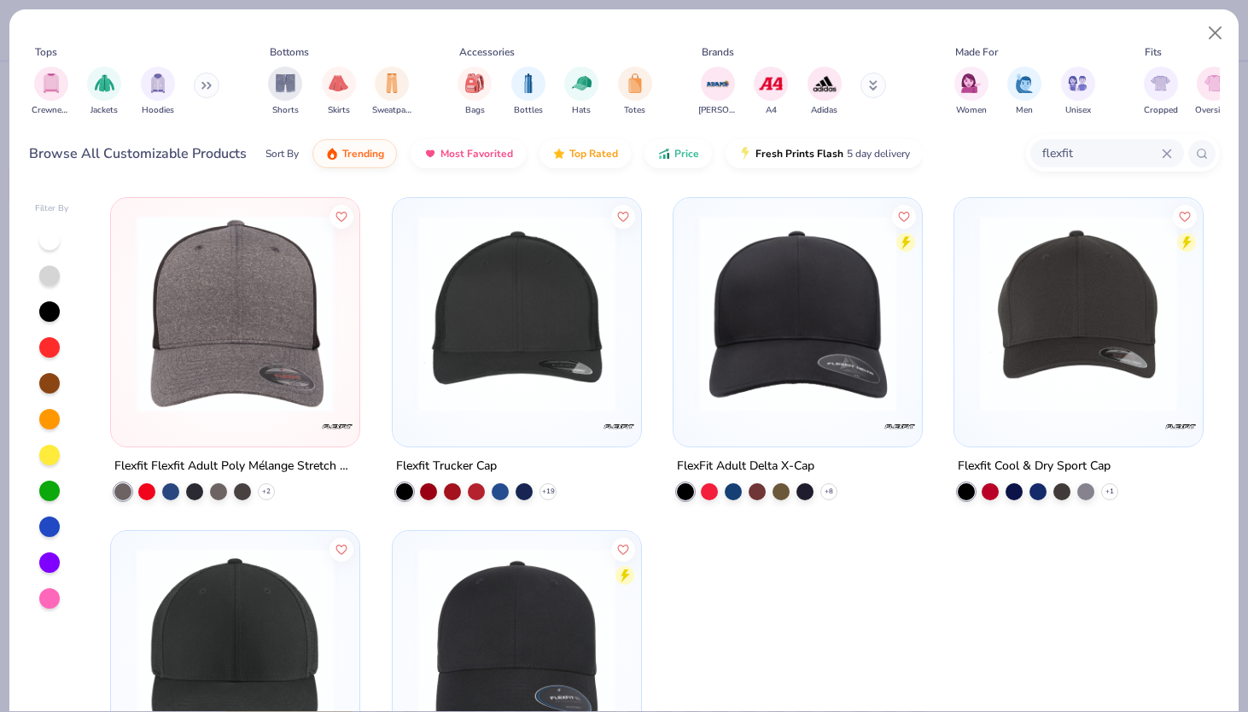
click at [709, 302] on img at bounding box center [798, 313] width 214 height 197
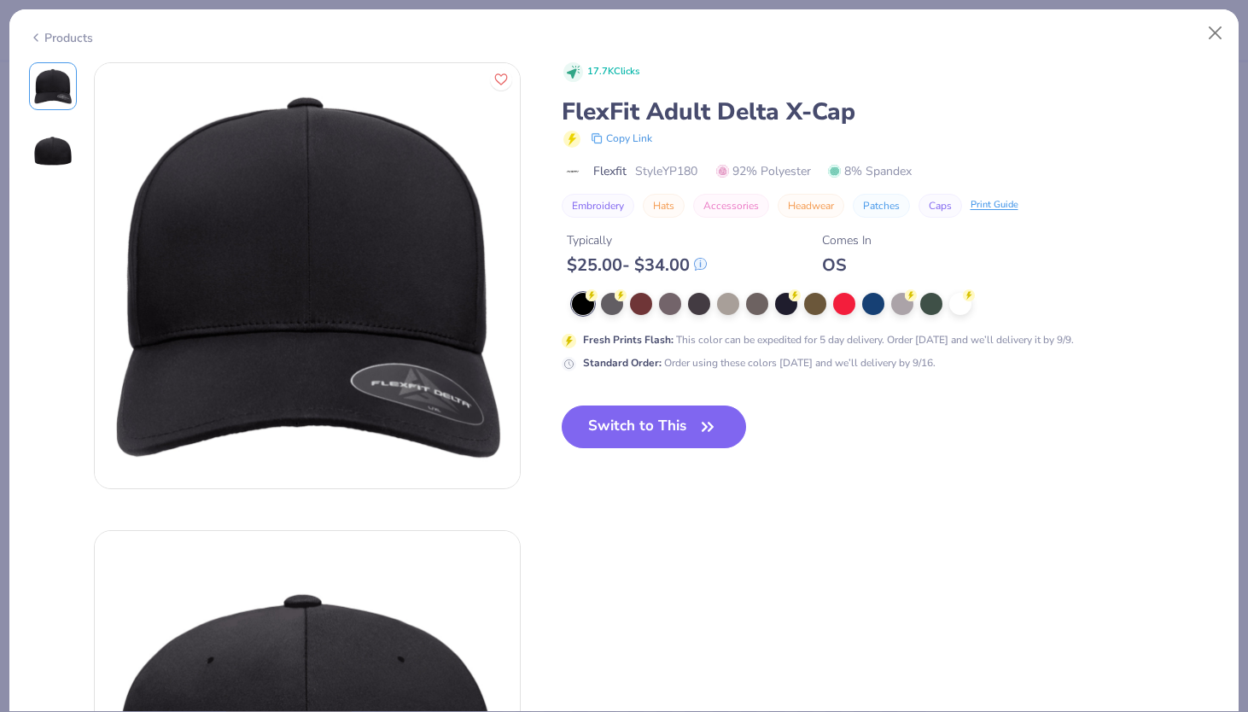
click at [84, 39] on div "Products" at bounding box center [61, 38] width 64 height 18
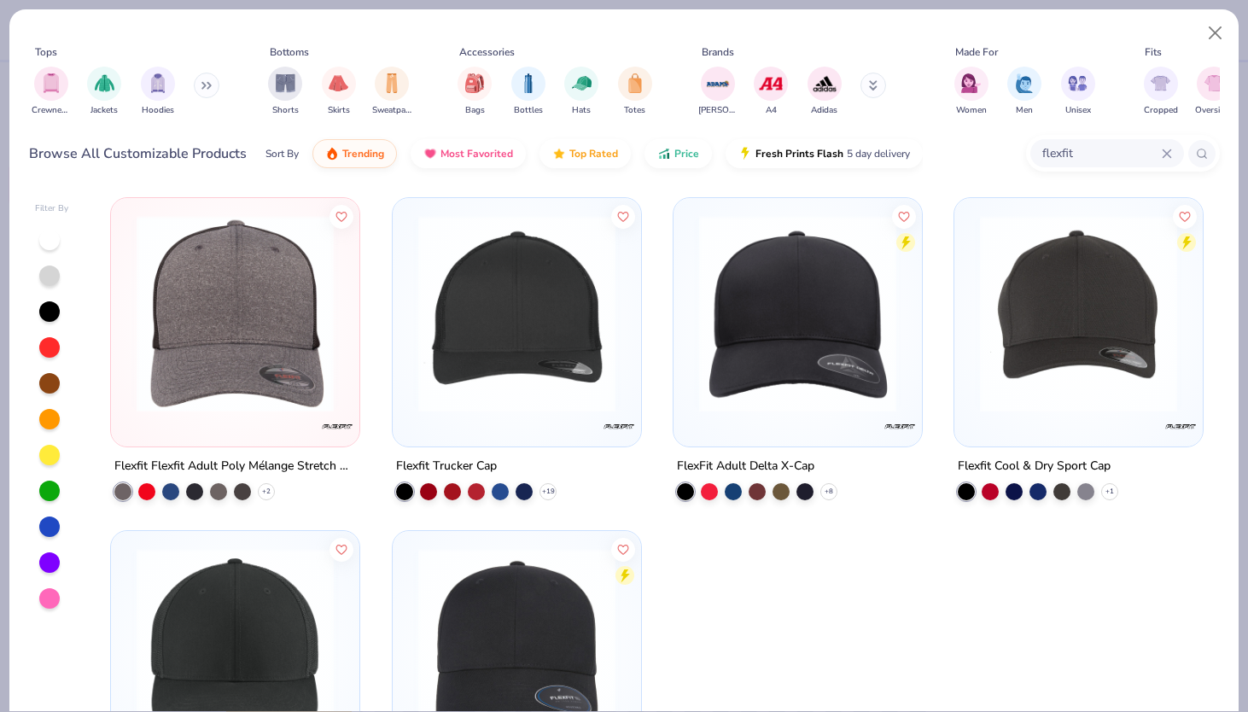
click at [975, 308] on img at bounding box center [1079, 313] width 214 height 197
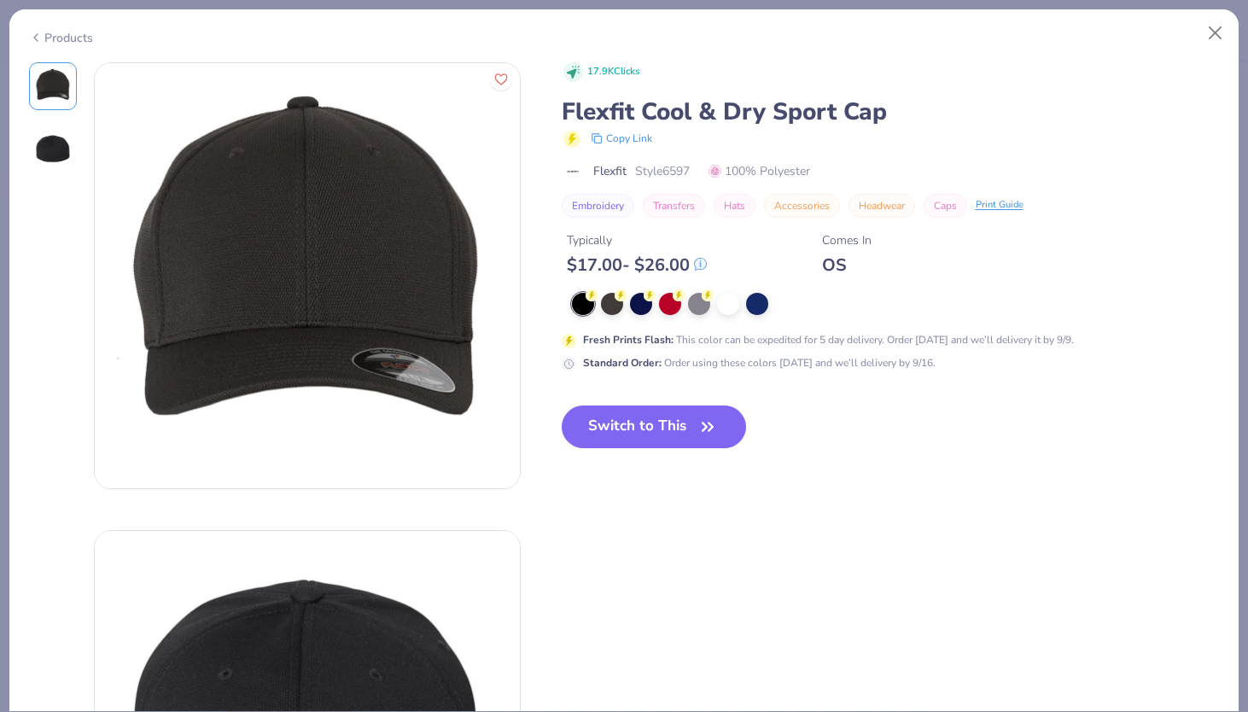
click at [66, 33] on div "Products" at bounding box center [61, 38] width 64 height 18
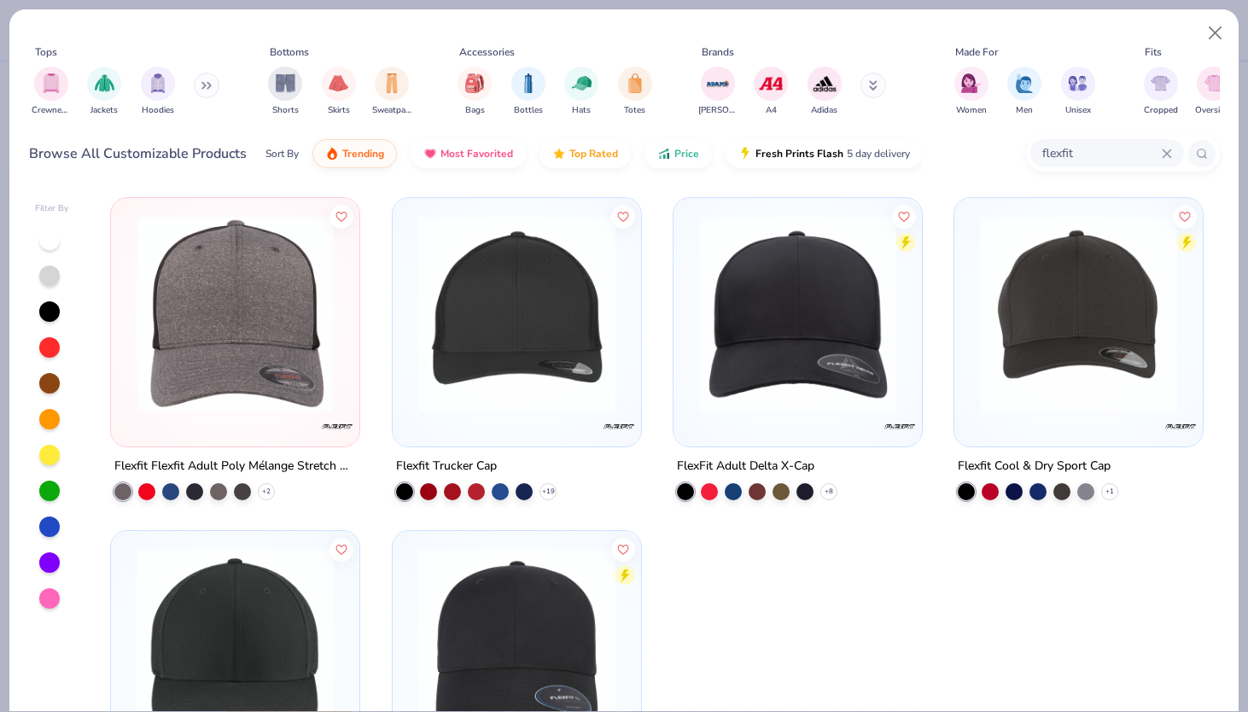
scroll to position [151, 0]
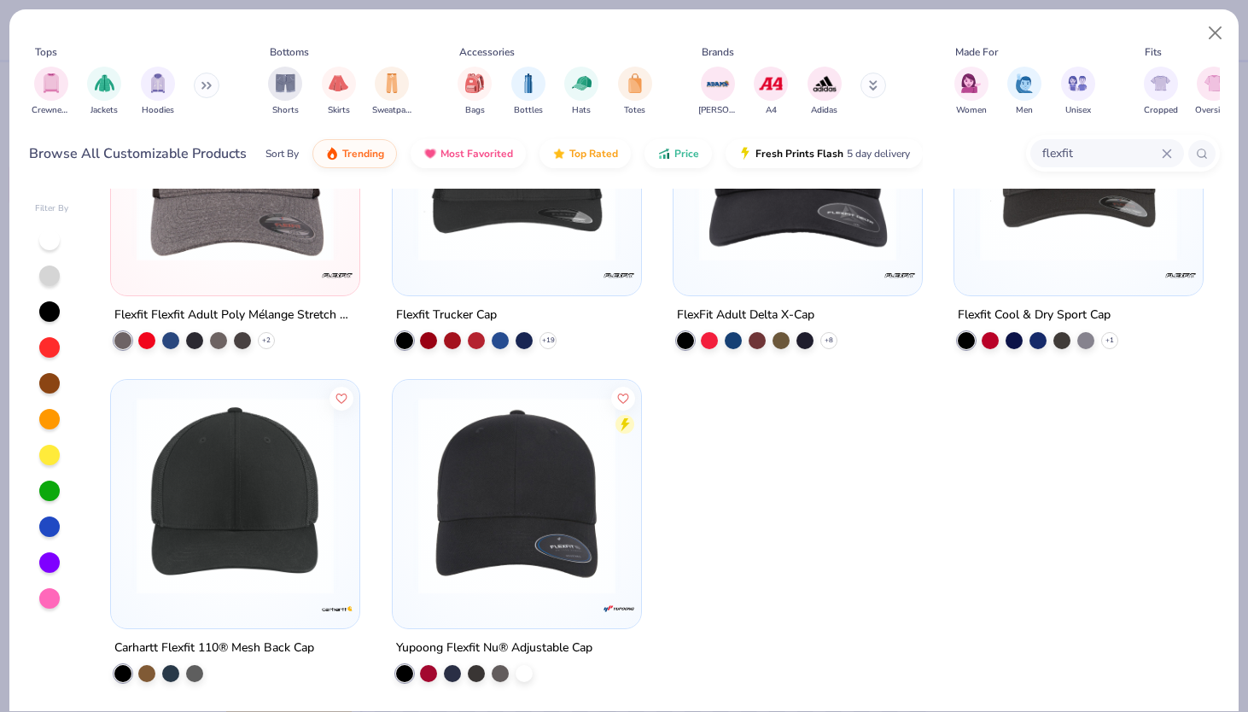
click at [256, 401] on img at bounding box center [235, 495] width 214 height 197
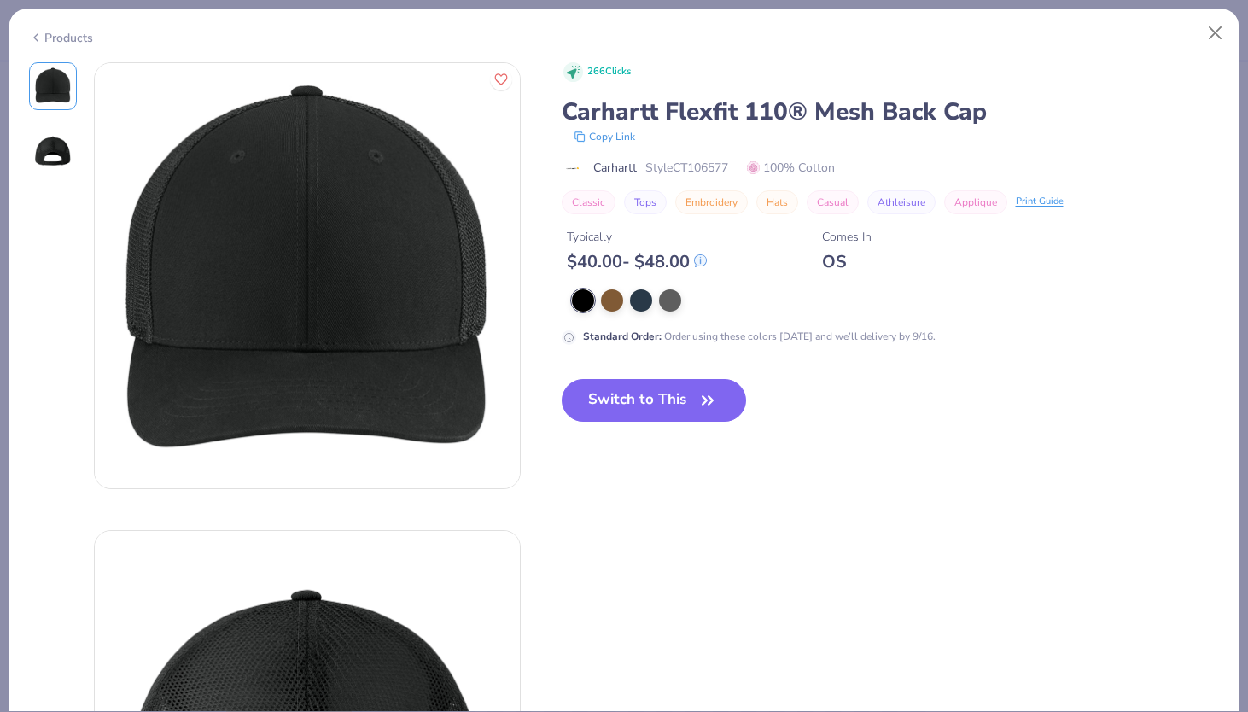
click at [80, 41] on div "Products" at bounding box center [61, 38] width 64 height 18
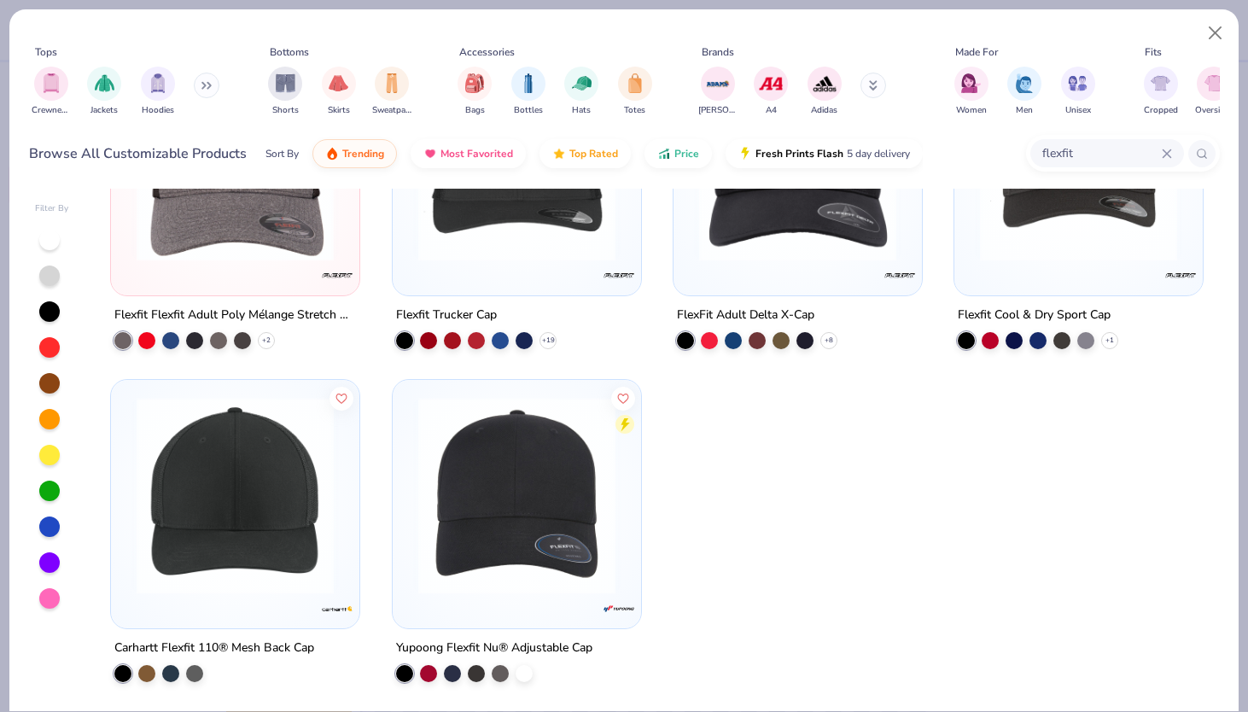
click at [495, 482] on img at bounding box center [517, 495] width 214 height 197
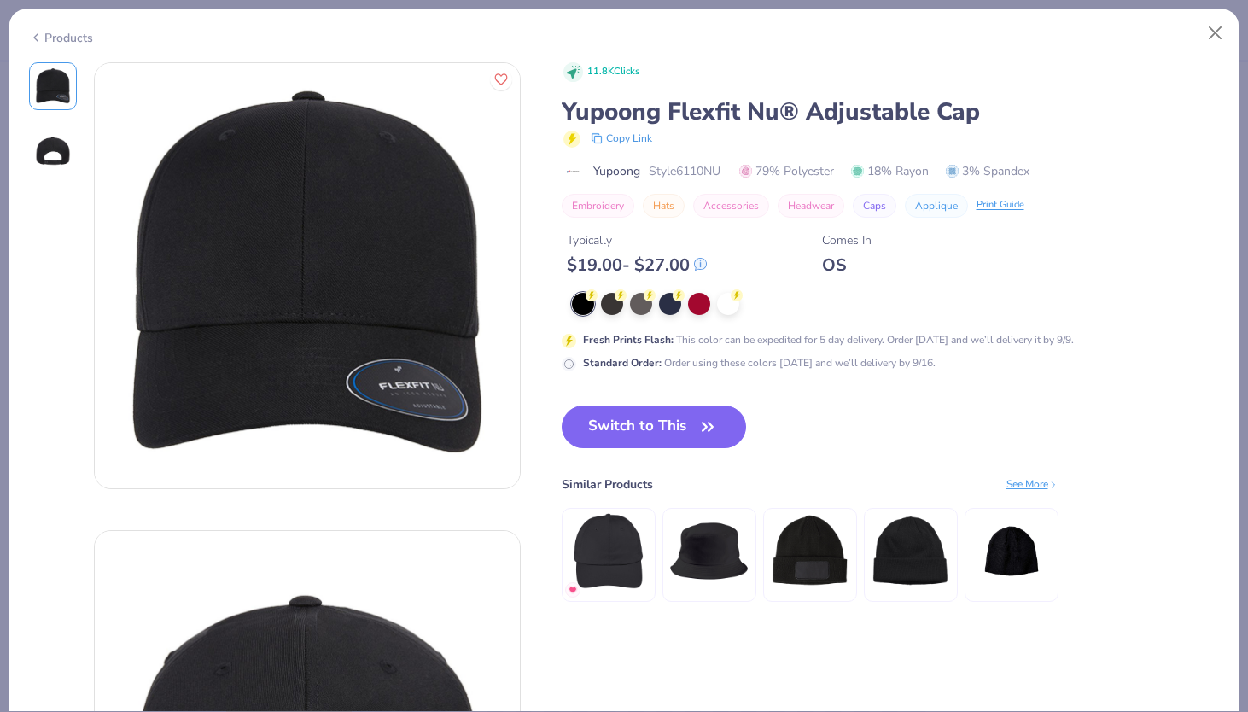
click at [68, 30] on div "Products" at bounding box center [61, 38] width 64 height 18
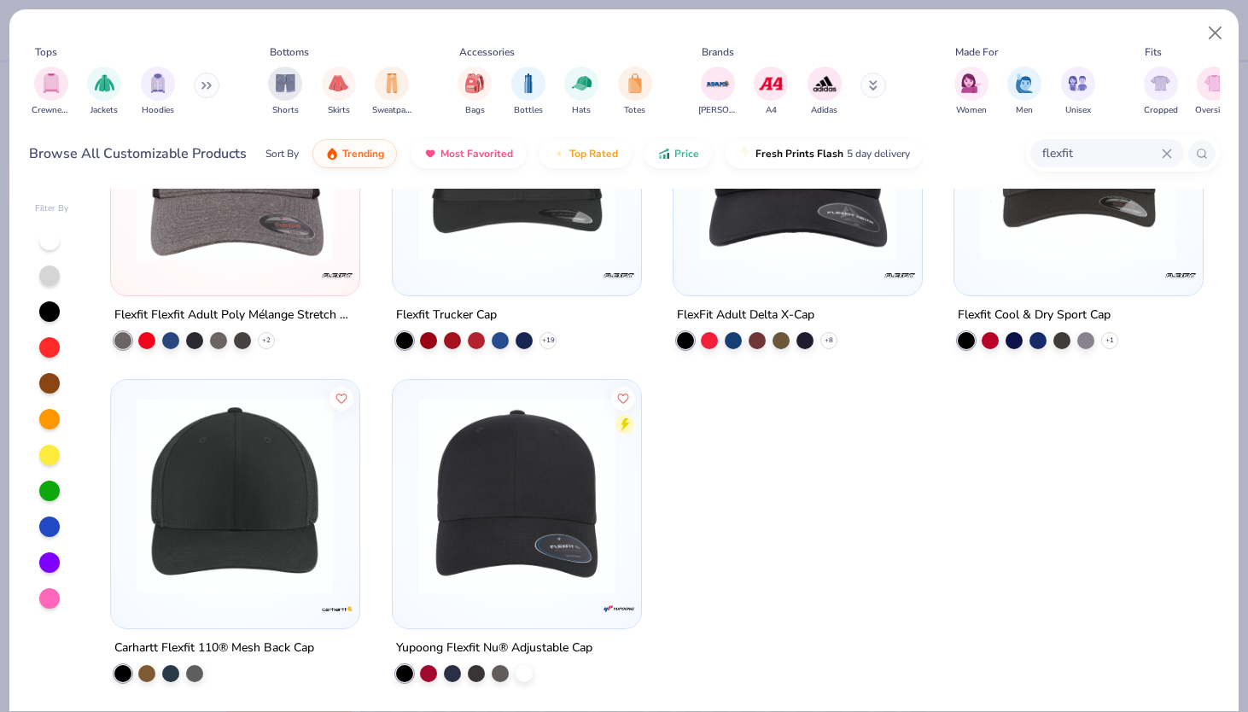
click at [1106, 149] on input "flexfit" at bounding box center [1101, 153] width 121 height 20
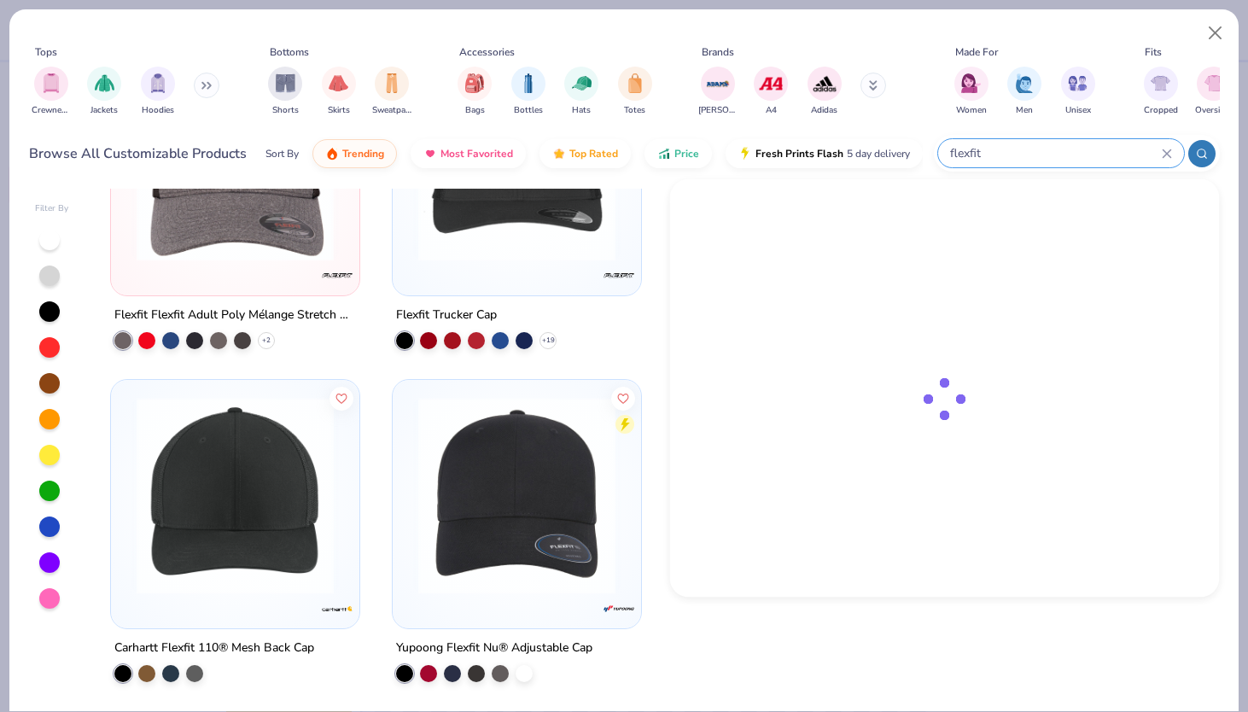
paste input "6277"
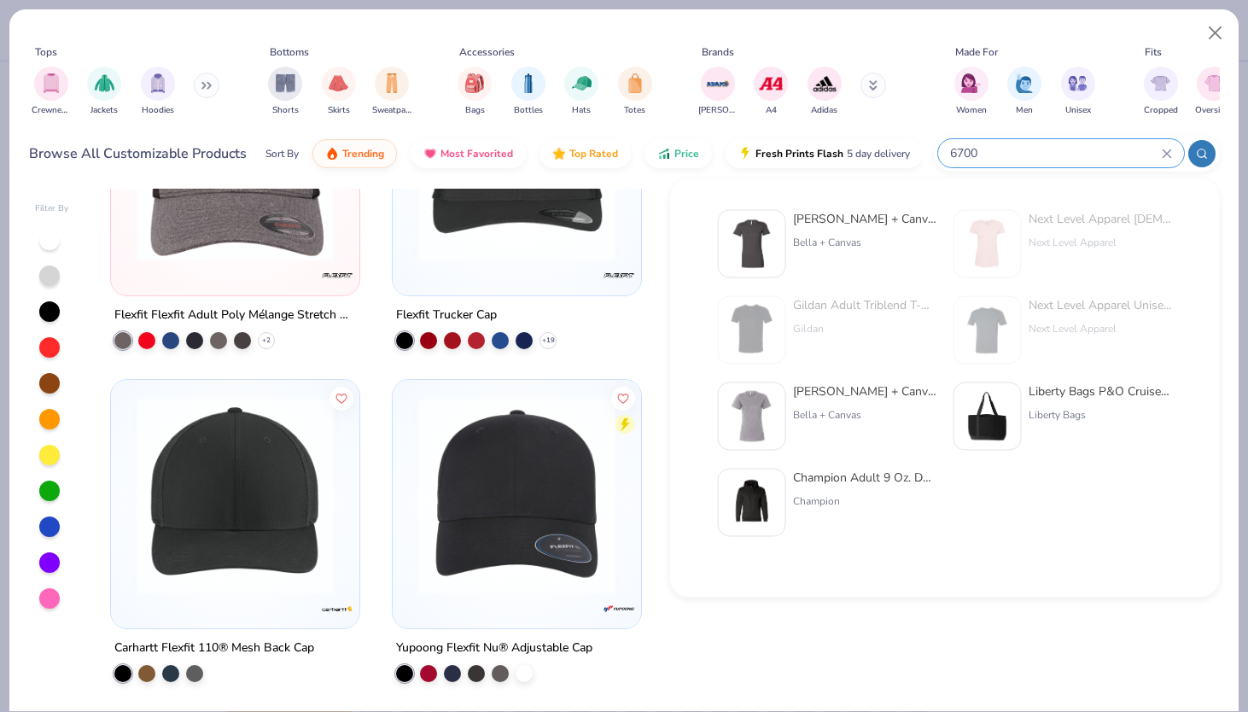
type input "6700"
click at [892, 218] on div "[PERSON_NAME] + Canvas [DEMOGRAPHIC_DATA]' The Favorite T-Shirt" at bounding box center [864, 219] width 143 height 18
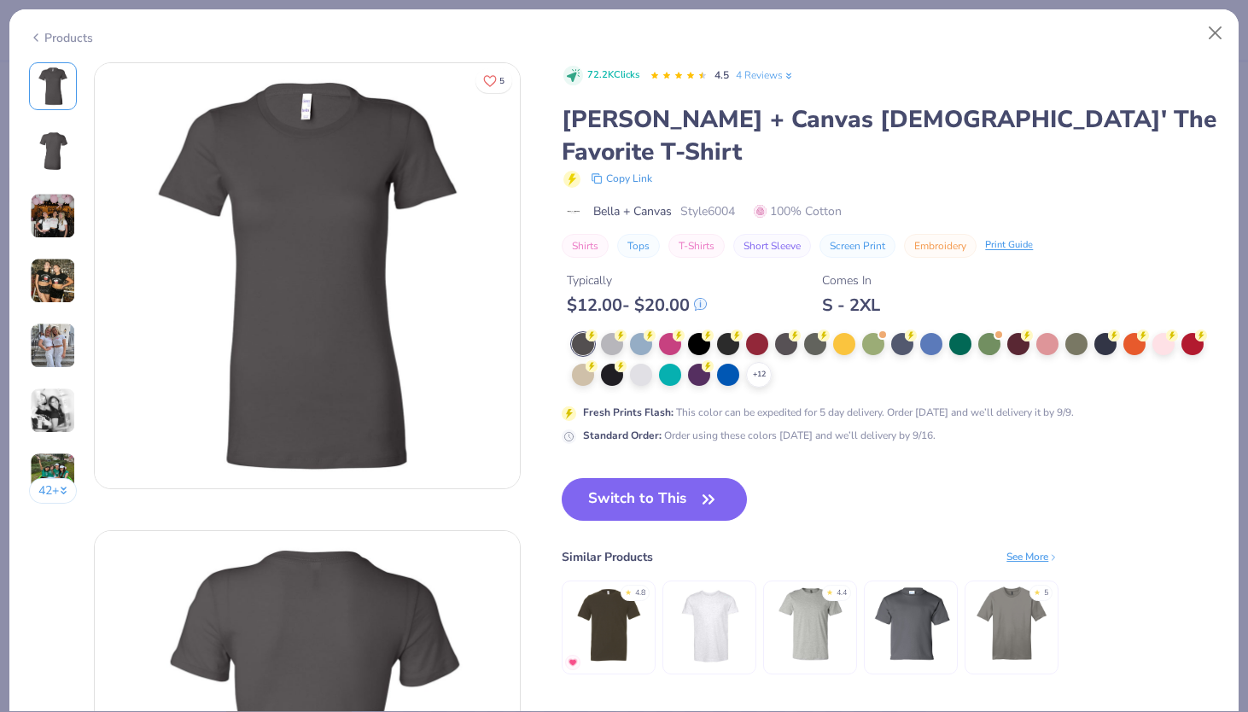
click at [53, 33] on div "Products" at bounding box center [61, 38] width 64 height 18
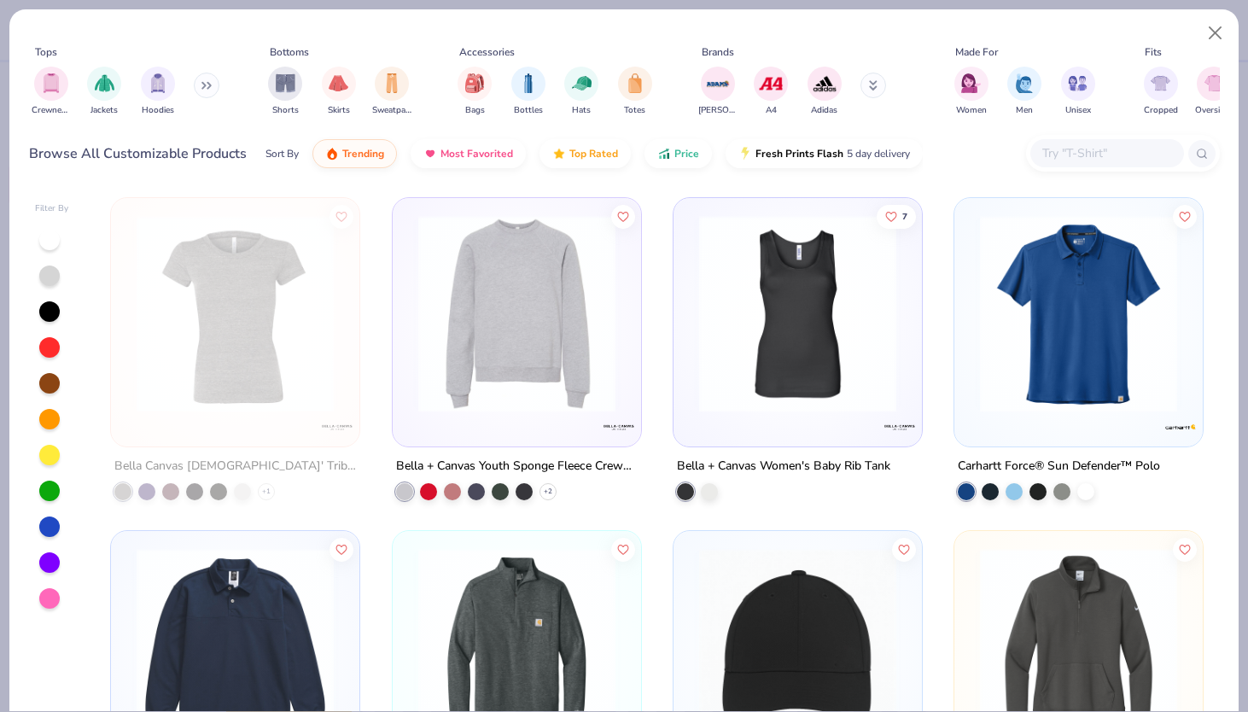
click at [1125, 141] on div at bounding box center [1108, 153] width 154 height 28
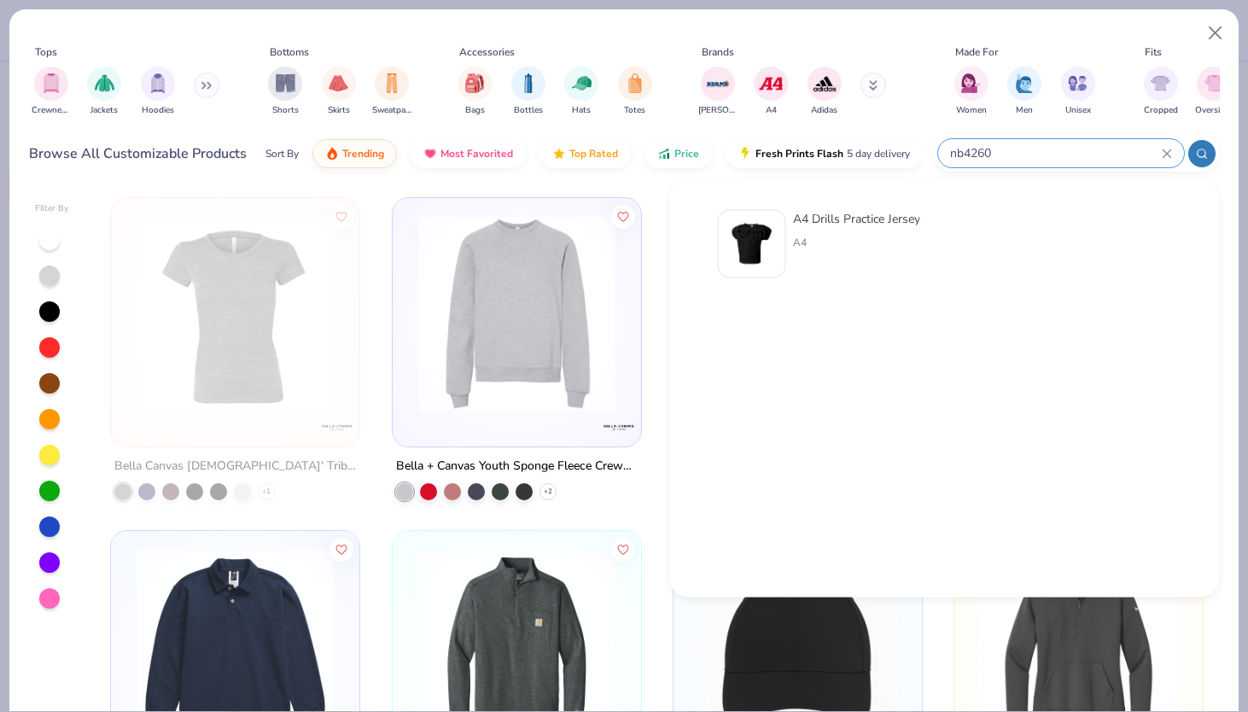
type input "nb4260"
click at [870, 250] on div "A4 Drills Practice Jersey A4" at bounding box center [856, 244] width 127 height 68
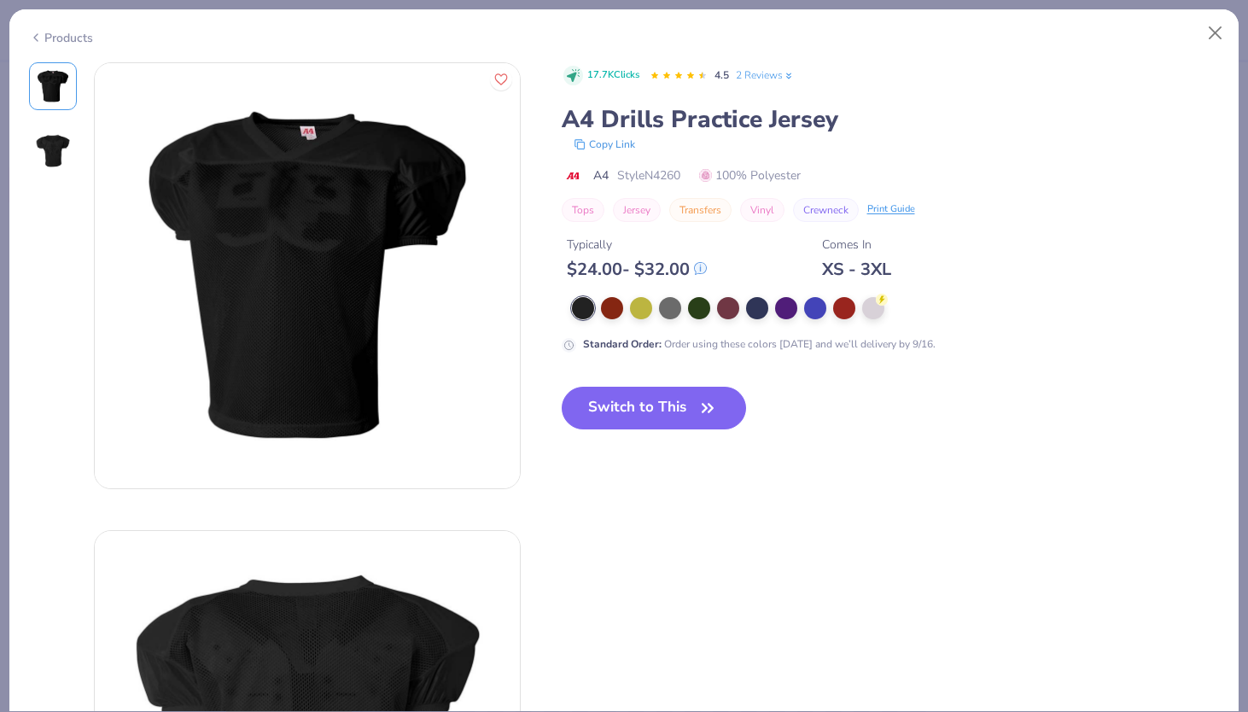
click at [818, 385] on div "17.7K Clicks 4.5 2 Reviews A4 Drills Practice Jersey Copy Link A4 Style N4260 1…" at bounding box center [891, 259] width 658 height 395
click at [702, 417] on icon "button" at bounding box center [708, 408] width 24 height 24
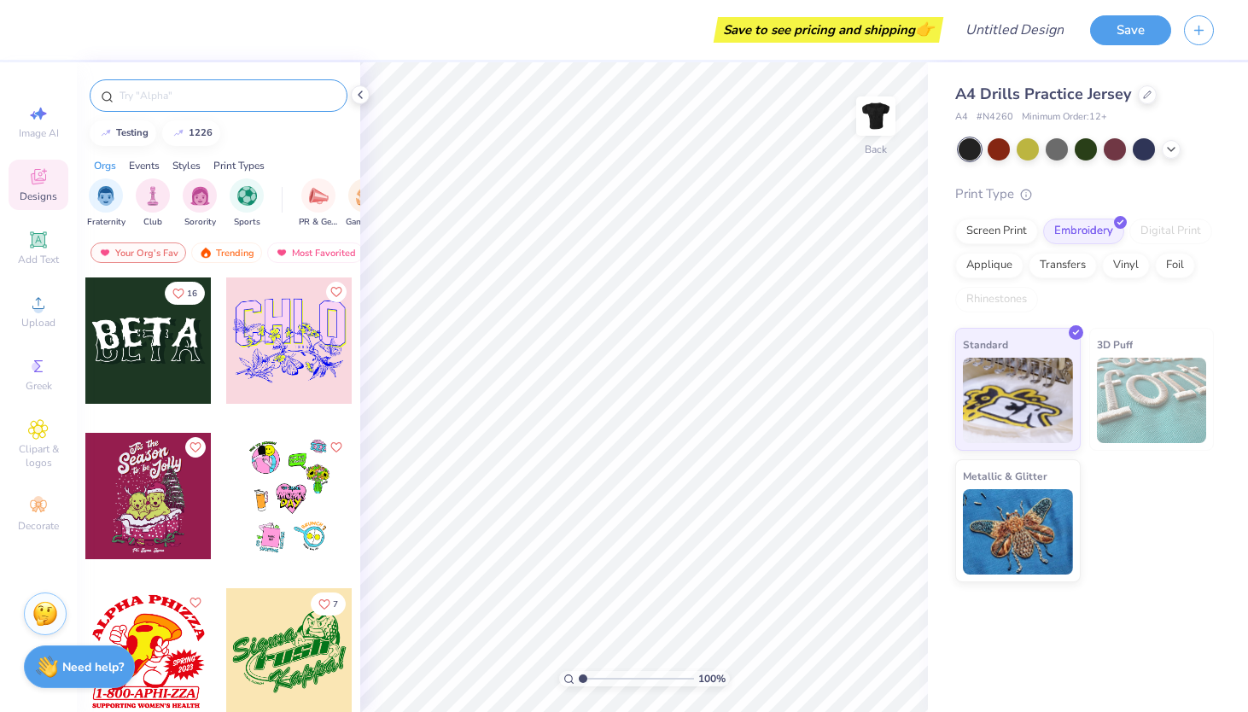
click at [175, 103] on input "text" at bounding box center [227, 95] width 219 height 17
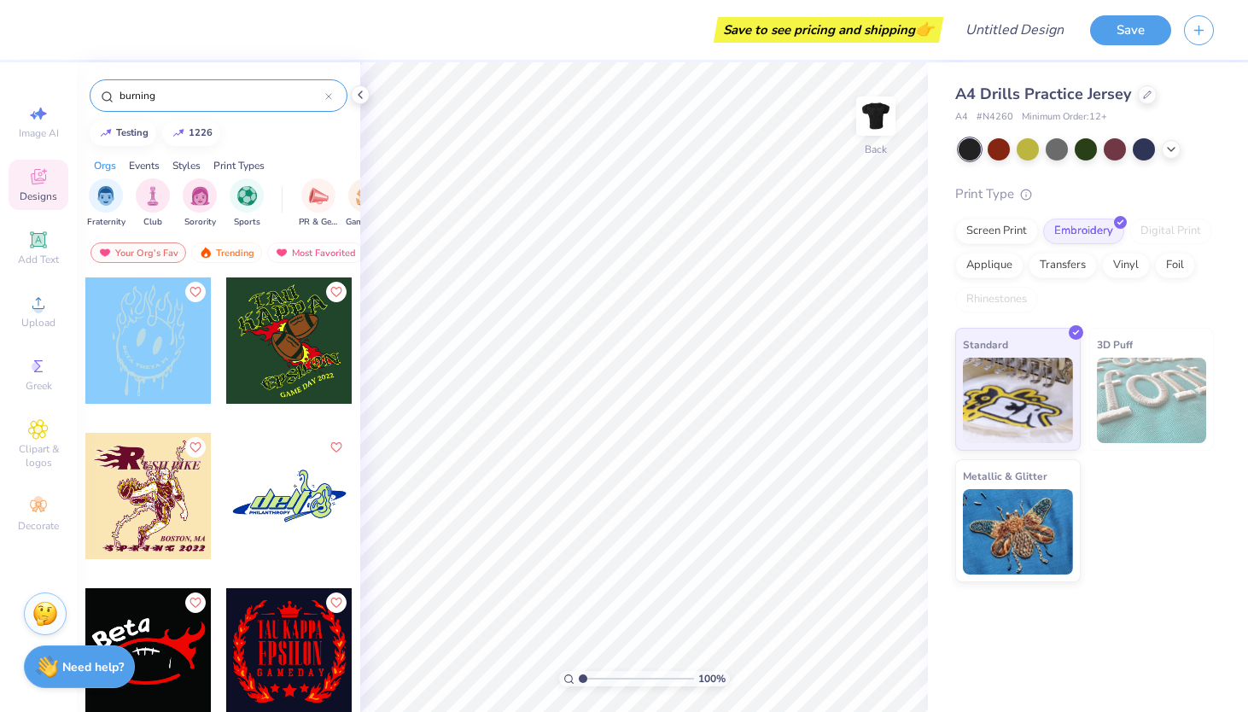
type input "burning"
click at [159, 640] on div at bounding box center [148, 651] width 126 height 126
click at [1143, 91] on icon at bounding box center [1147, 93] width 9 height 9
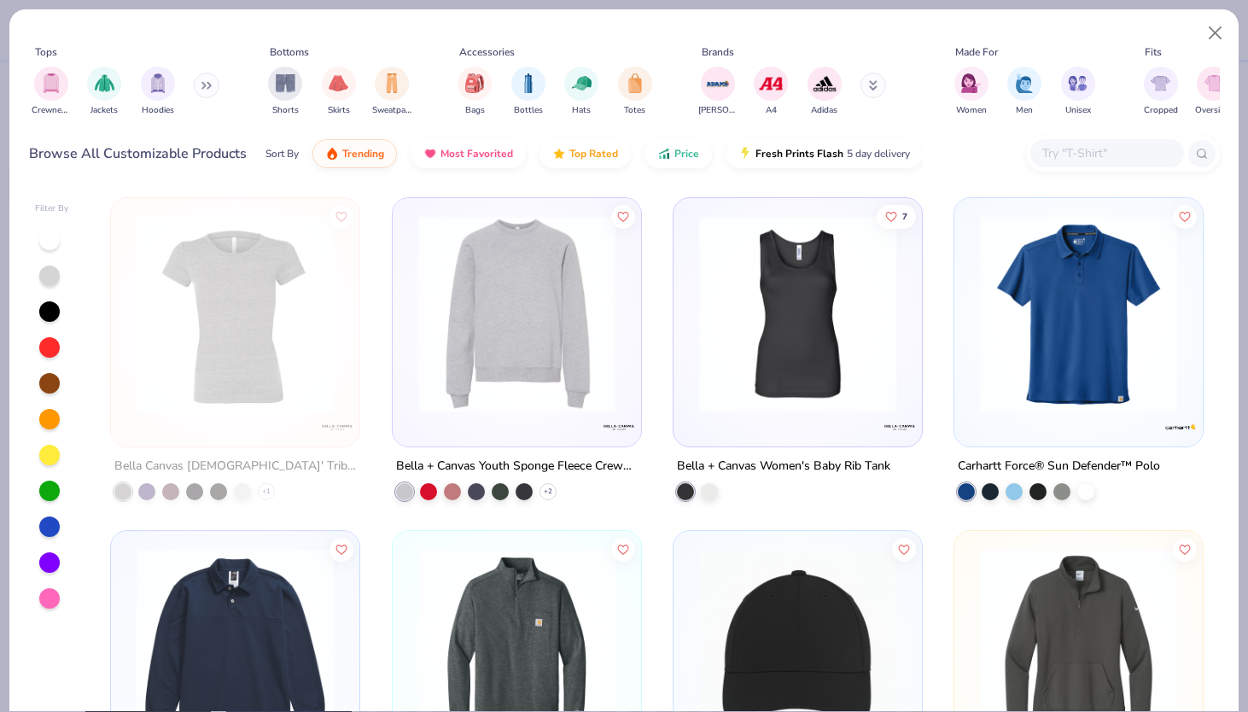
click at [1065, 146] on input "text" at bounding box center [1107, 153] width 132 height 20
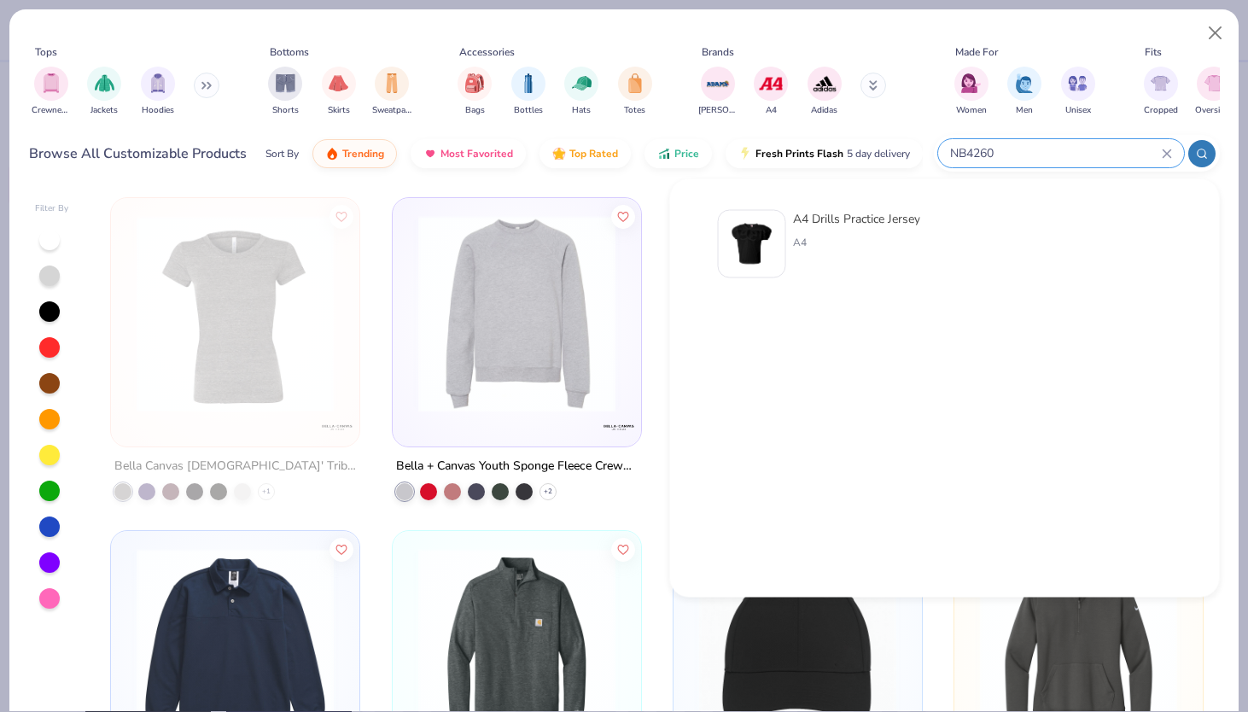
type input "NB4260"
click at [820, 248] on div "A4" at bounding box center [856, 242] width 127 height 15
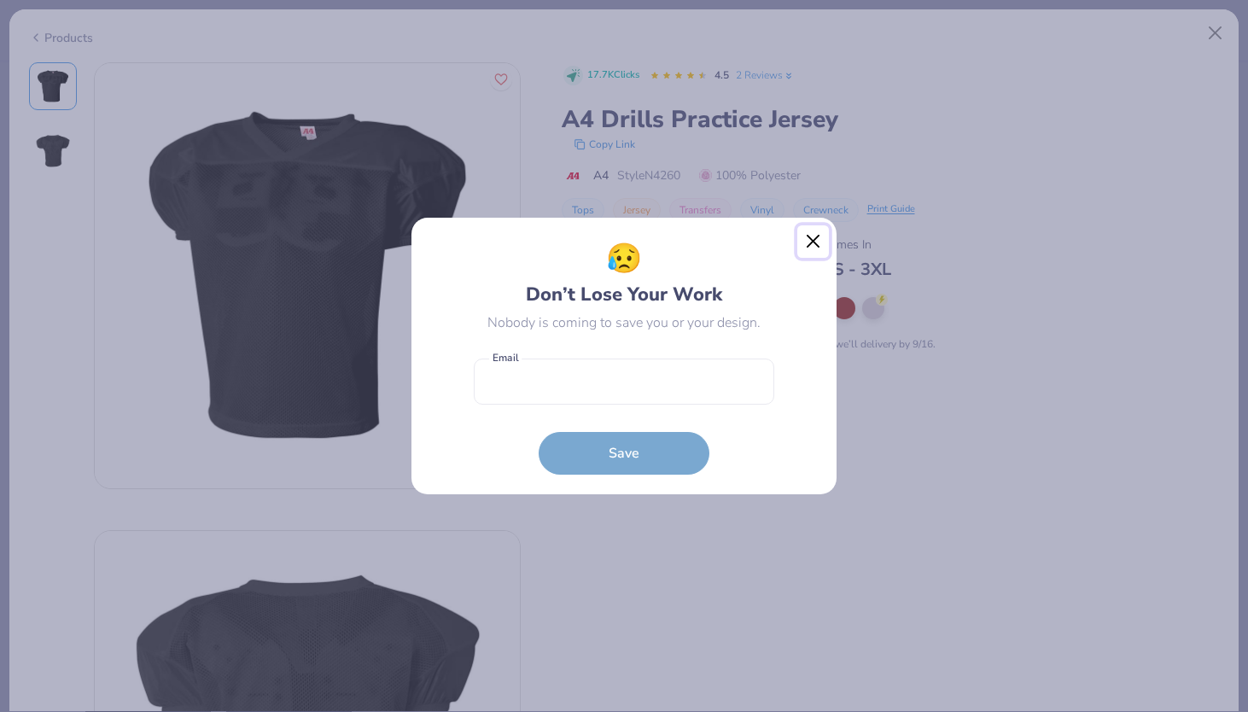
click at [816, 240] on button "Close" at bounding box center [814, 241] width 32 height 32
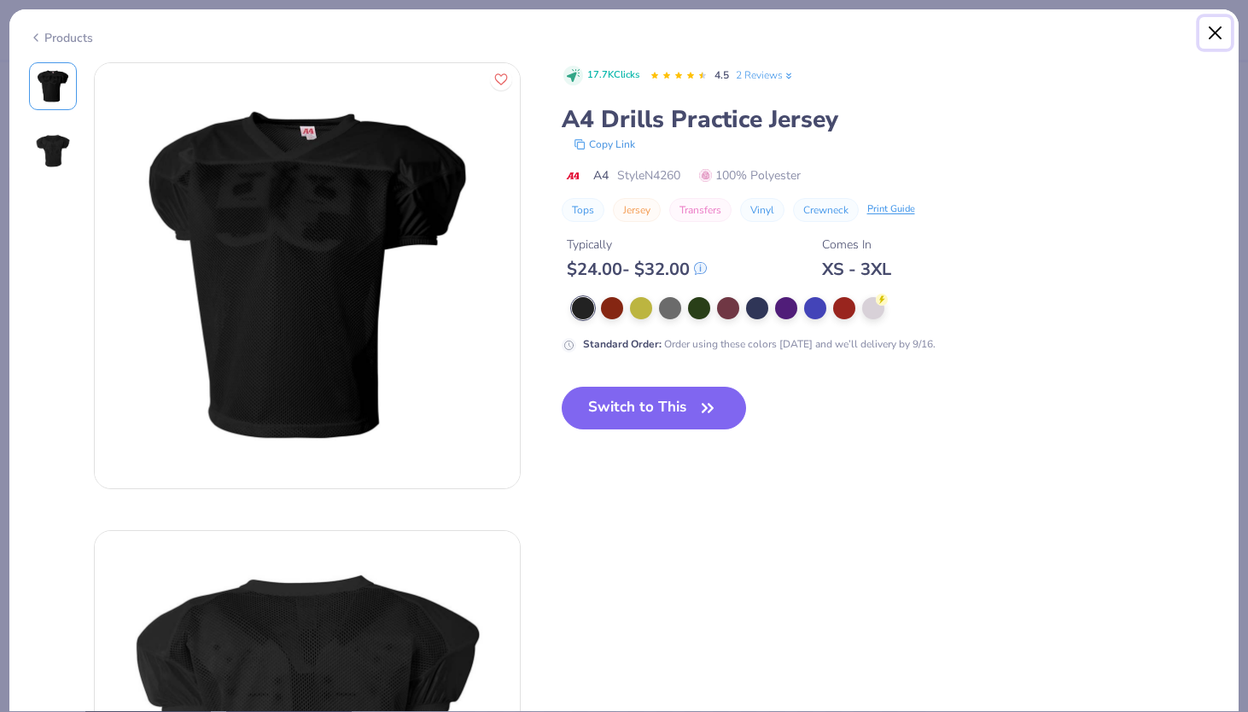
click at [1214, 38] on button "Close" at bounding box center [1216, 33] width 32 height 32
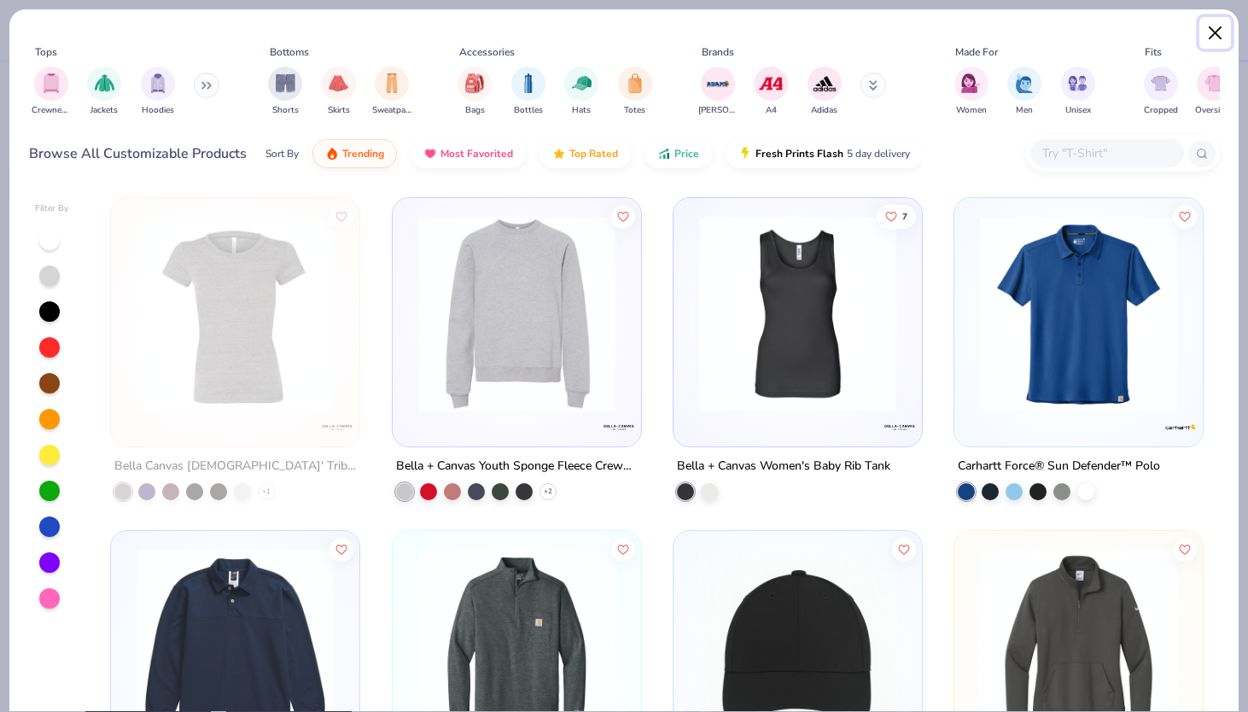
click at [1213, 32] on button "Close" at bounding box center [1216, 33] width 32 height 32
